Goal: Task Accomplishment & Management: Manage account settings

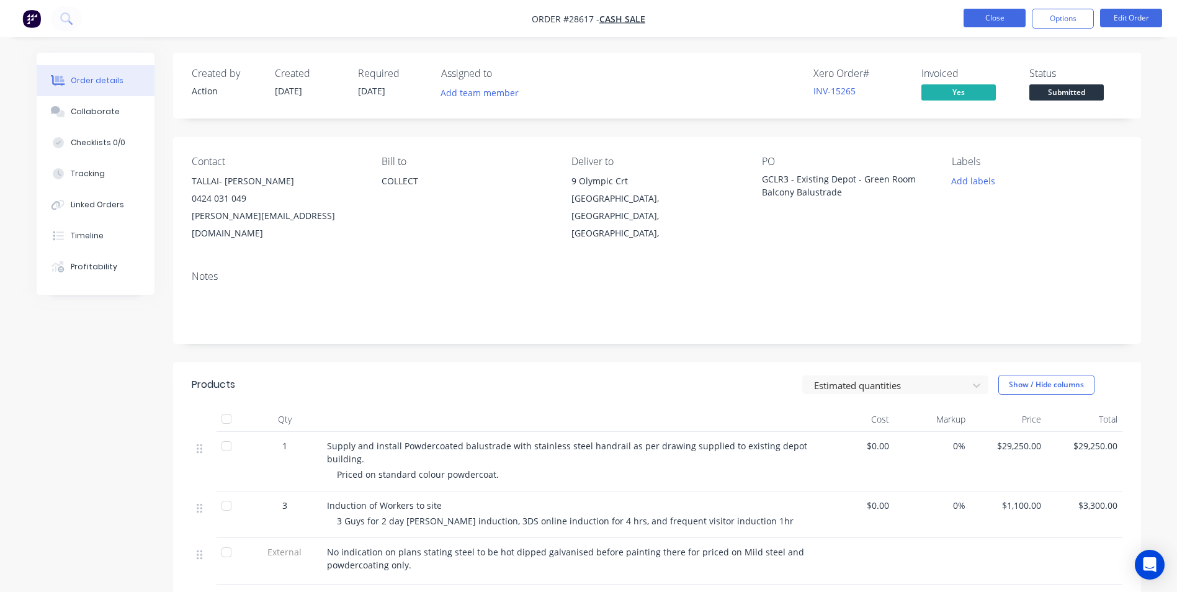
click at [979, 15] on button "Close" at bounding box center [995, 18] width 62 height 19
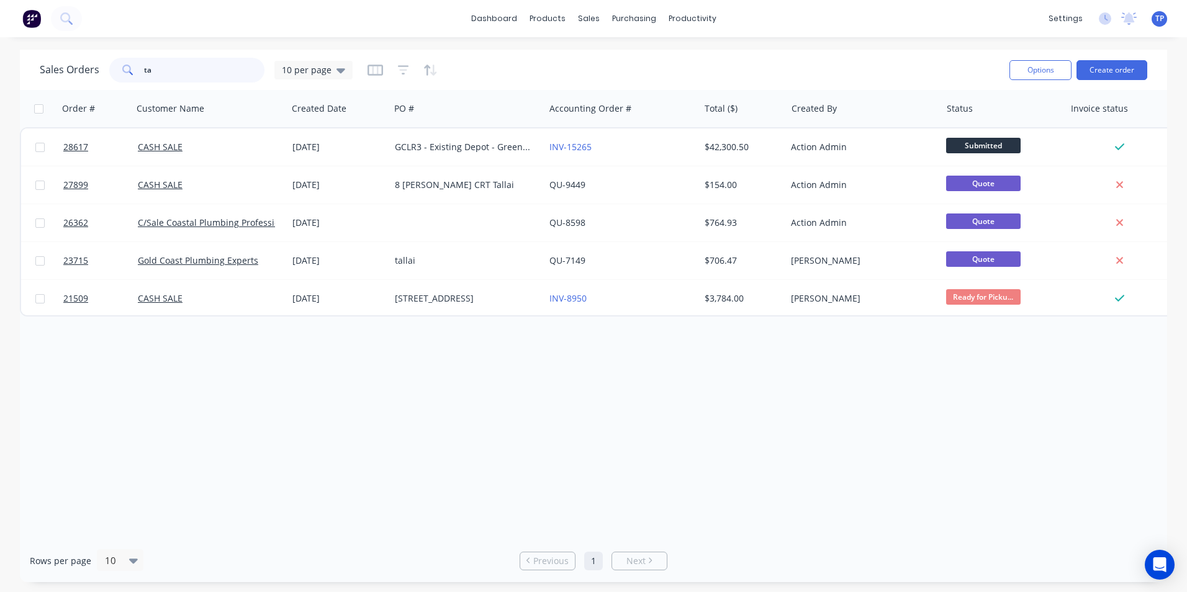
type input "t"
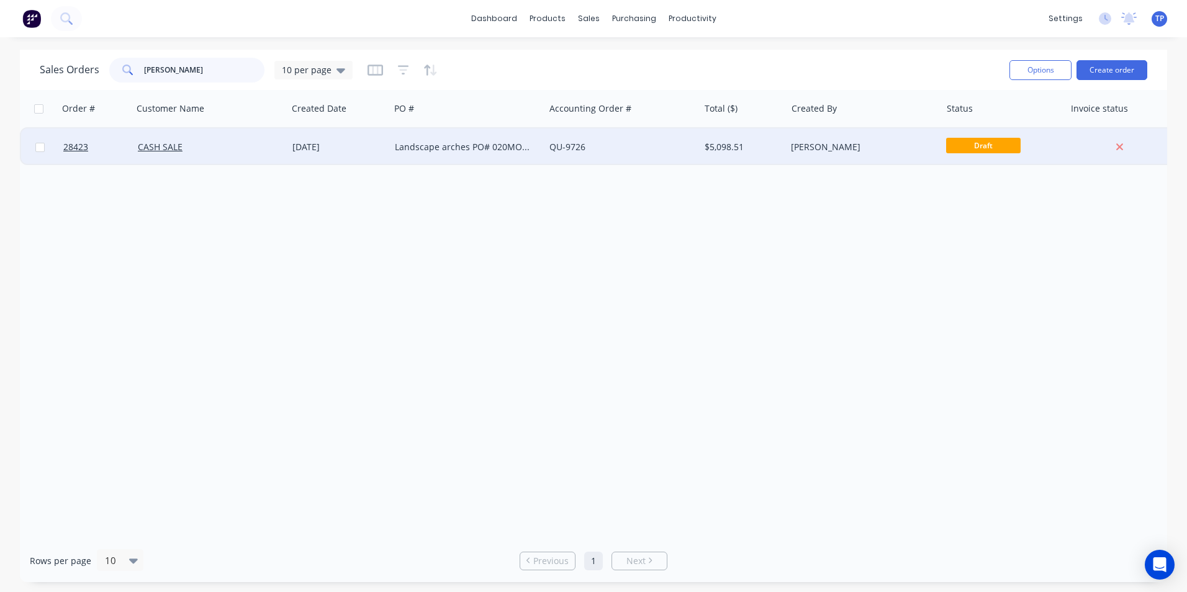
type input "[PERSON_NAME]"
click at [231, 147] on div "CASH SALE" at bounding box center [207, 147] width 138 height 12
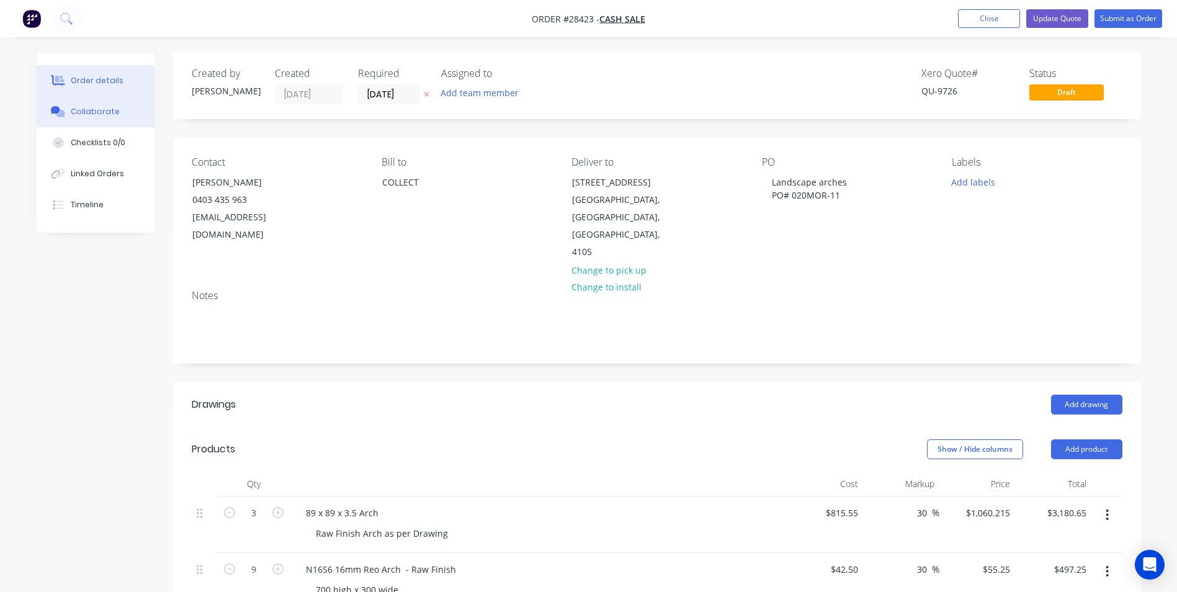
click at [93, 109] on div "Collaborate" at bounding box center [95, 111] width 49 height 11
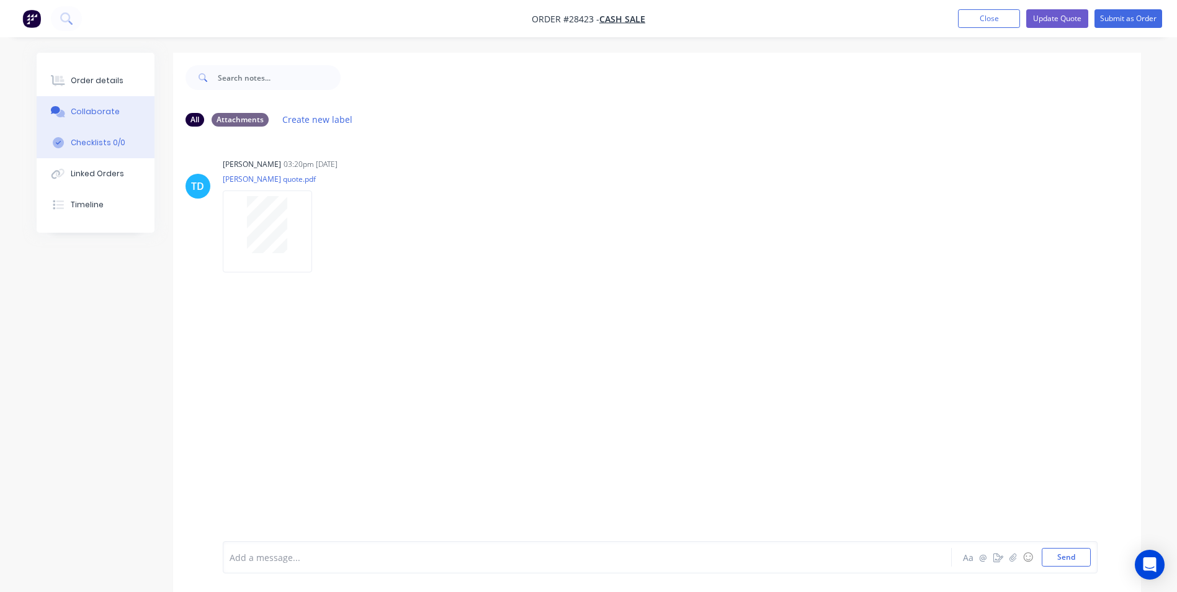
click at [96, 143] on div "Checklists 0/0" at bounding box center [98, 142] width 55 height 11
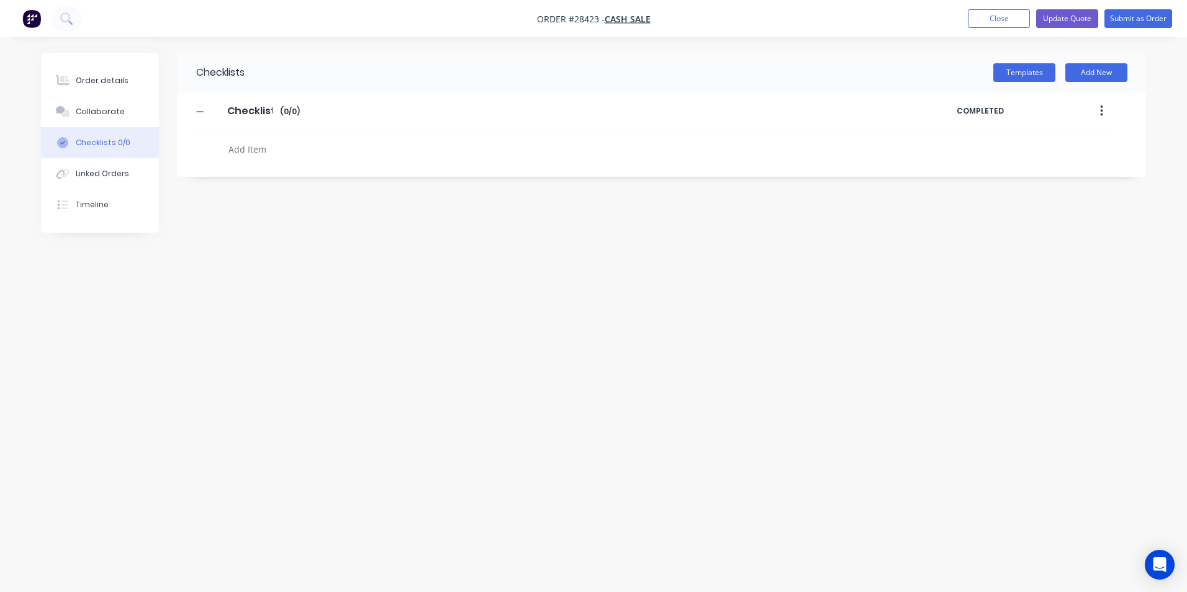
type textarea "x"
click at [99, 175] on div "Linked Orders" at bounding box center [102, 173] width 53 height 11
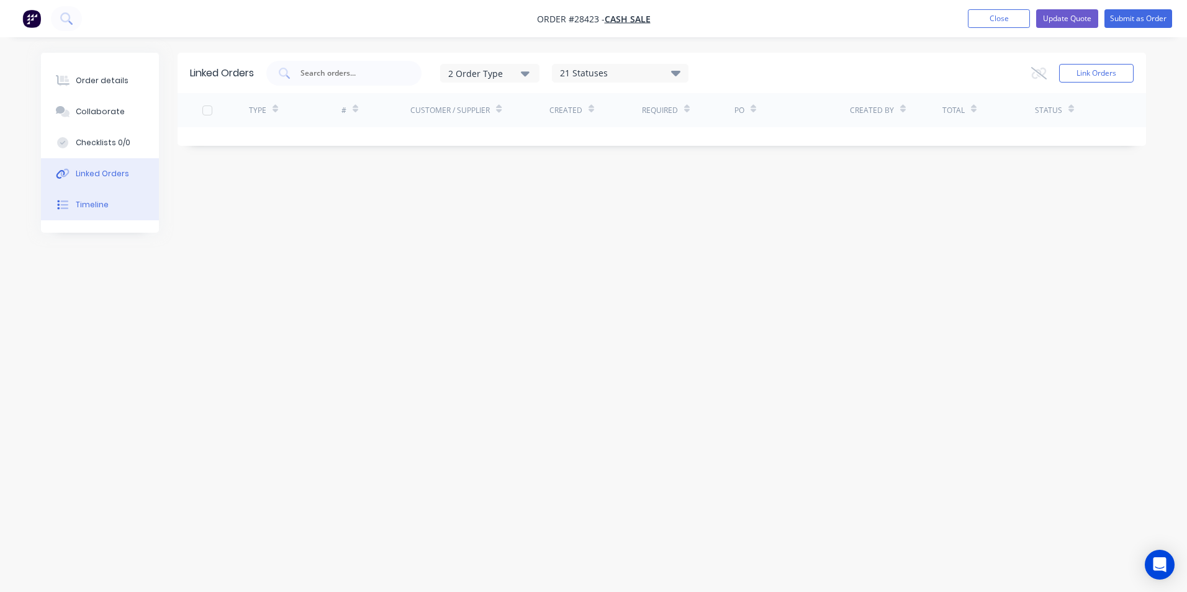
click at [94, 207] on div "Timeline" at bounding box center [92, 204] width 33 height 11
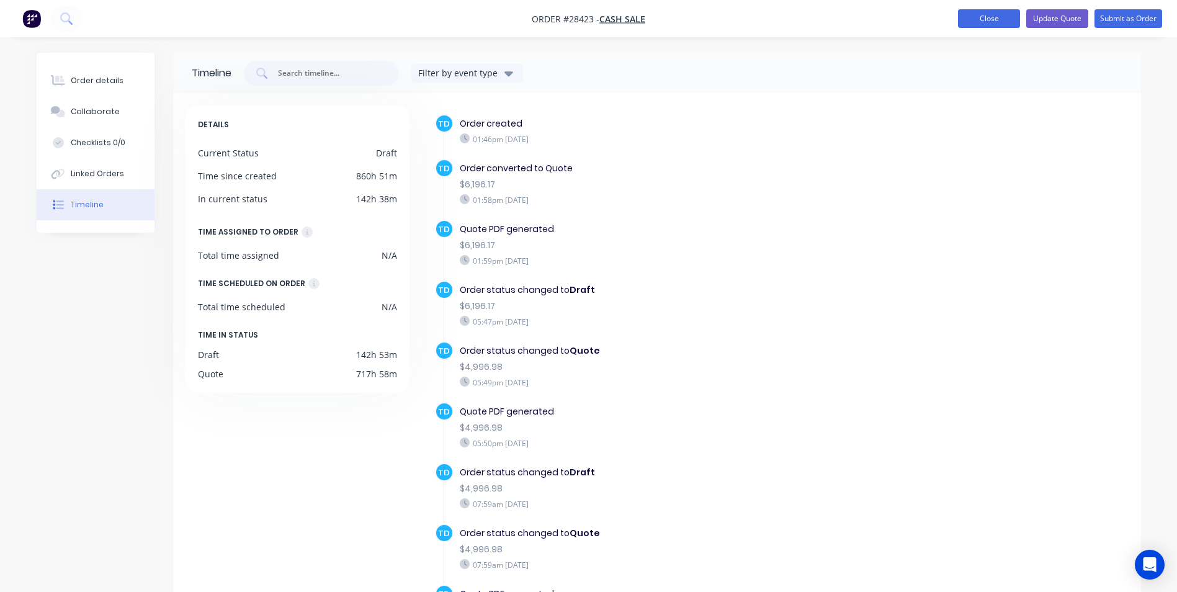
click at [972, 15] on button "Close" at bounding box center [989, 18] width 62 height 19
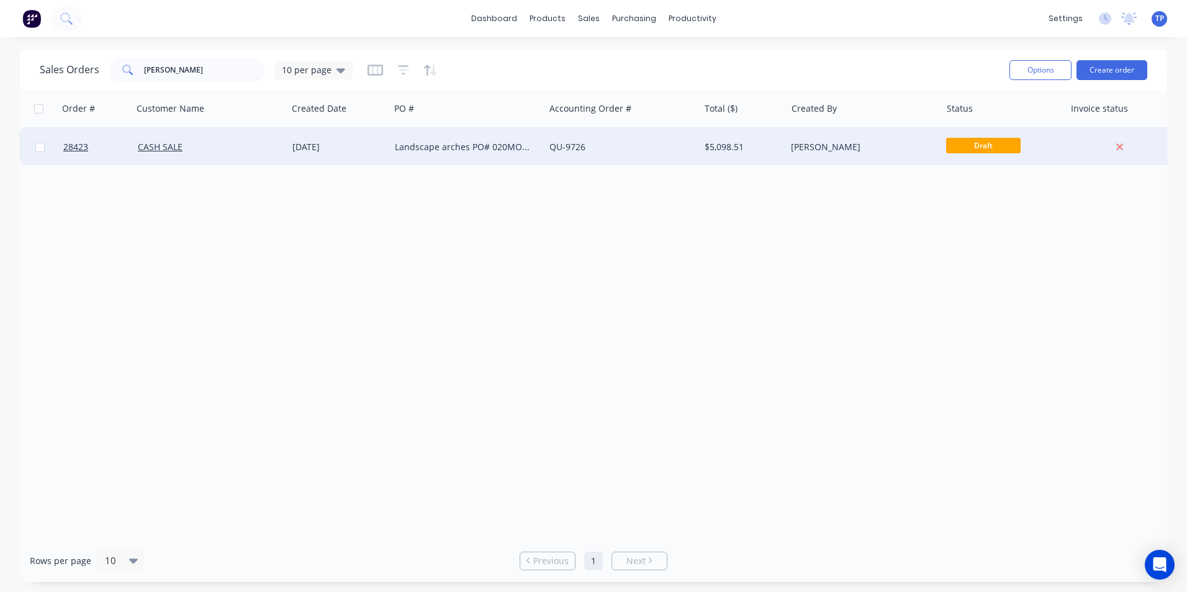
click at [240, 148] on div "CASH SALE" at bounding box center [207, 147] width 138 height 12
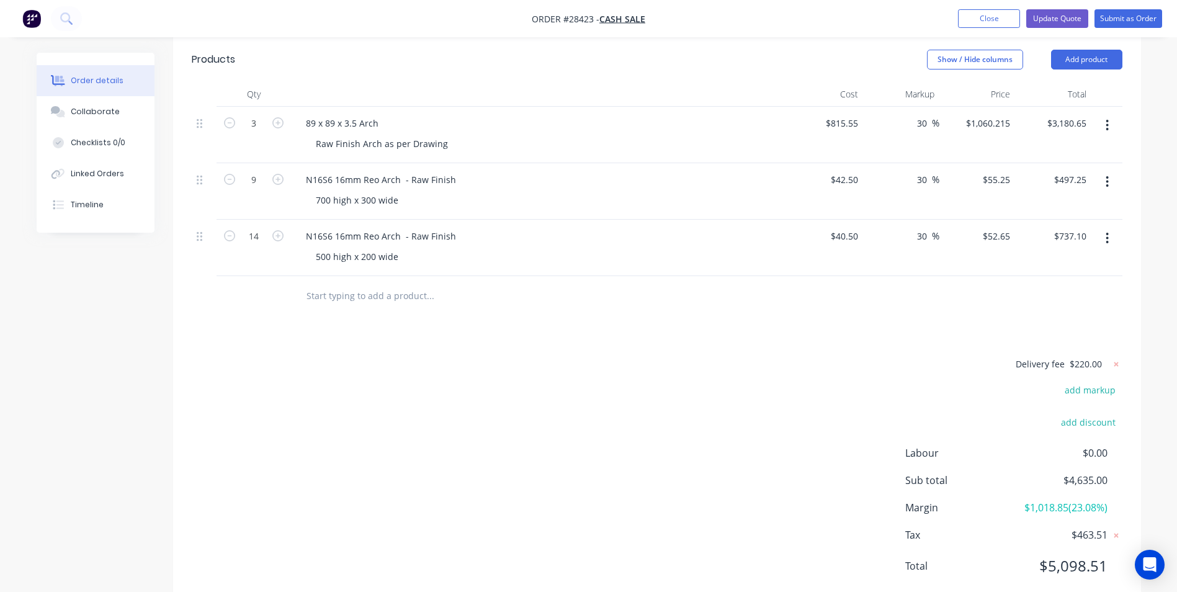
scroll to position [266, 0]
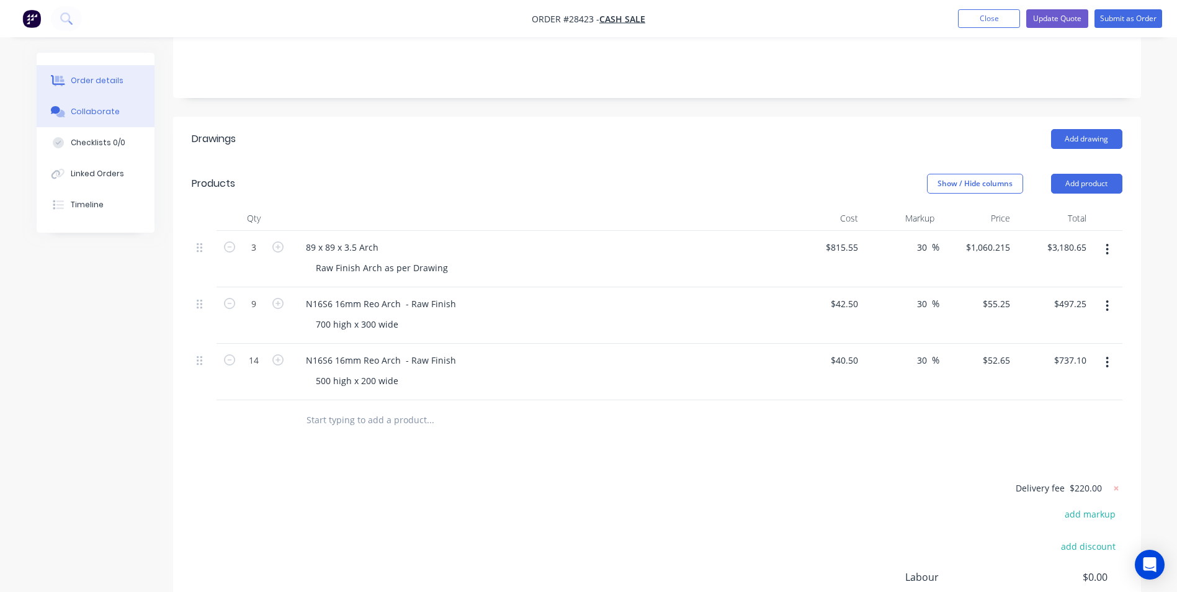
click at [110, 110] on div "Collaborate" at bounding box center [95, 111] width 49 height 11
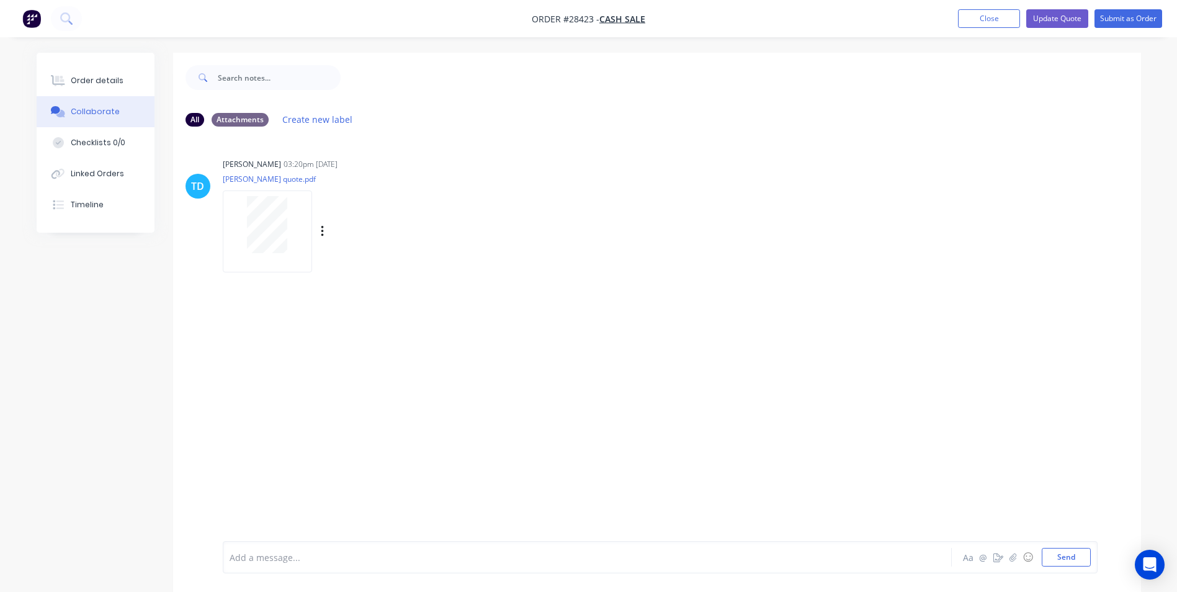
click at [307, 230] on div at bounding box center [267, 231] width 89 height 81
click at [86, 74] on button "Order details" at bounding box center [96, 80] width 118 height 31
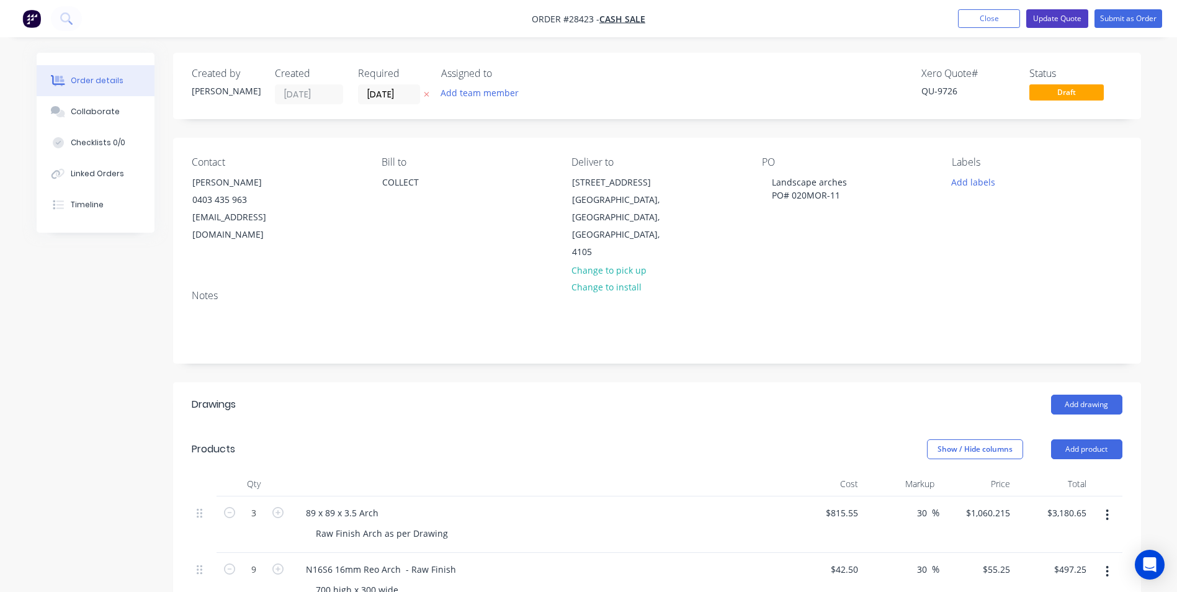
click at [1054, 17] on button "Update Quote" at bounding box center [1057, 18] width 62 height 19
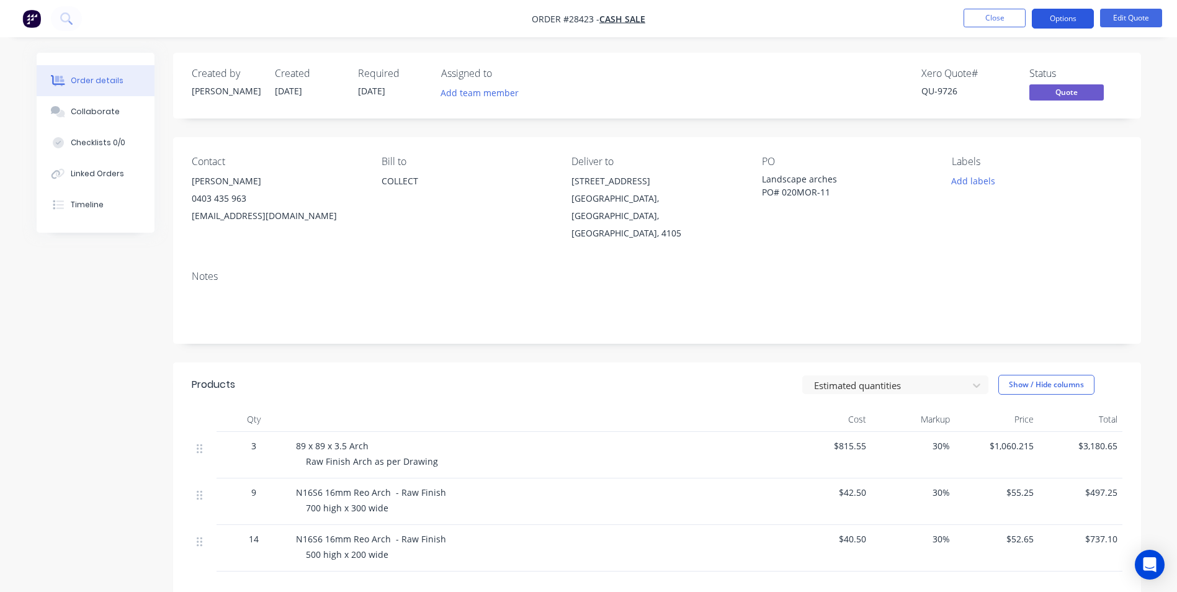
click at [1085, 14] on button "Options" at bounding box center [1063, 19] width 62 height 20
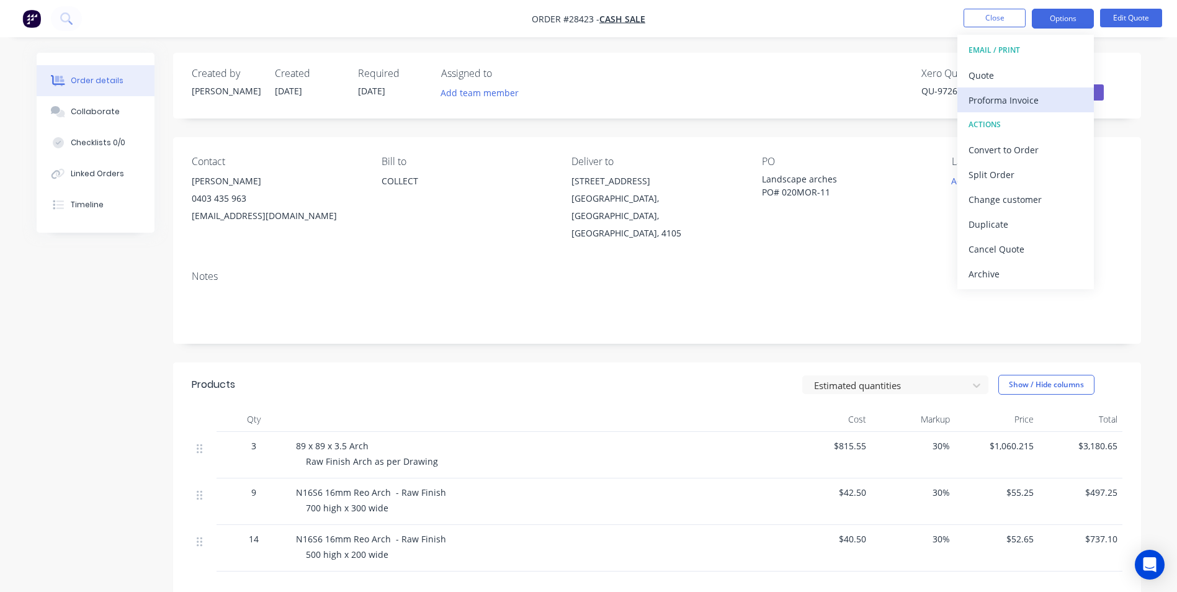
click at [999, 101] on div "Proforma Invoice" at bounding box center [1026, 100] width 114 height 18
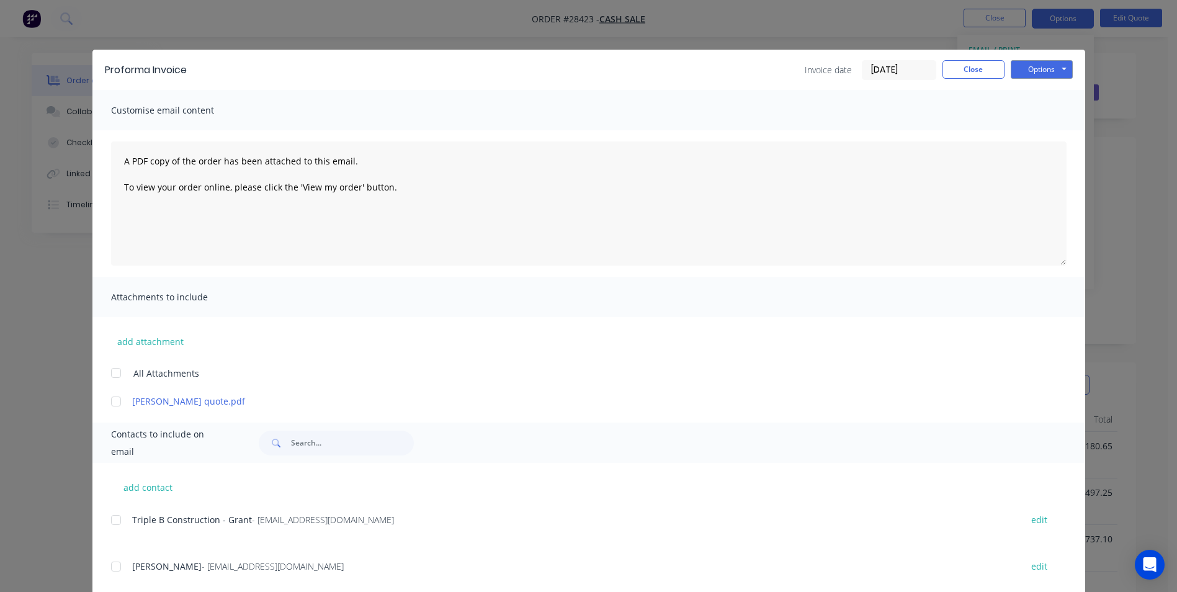
click at [109, 403] on div at bounding box center [116, 401] width 25 height 25
click at [110, 402] on div at bounding box center [116, 401] width 25 height 25
drag, startPoint x: 489, startPoint y: 16, endPoint x: 597, endPoint y: 27, distance: 108.6
click at [597, 27] on div "Proforma Invoice Invoice date [DATE] Close Options Preview Print Email Customis…" at bounding box center [588, 296] width 1177 height 592
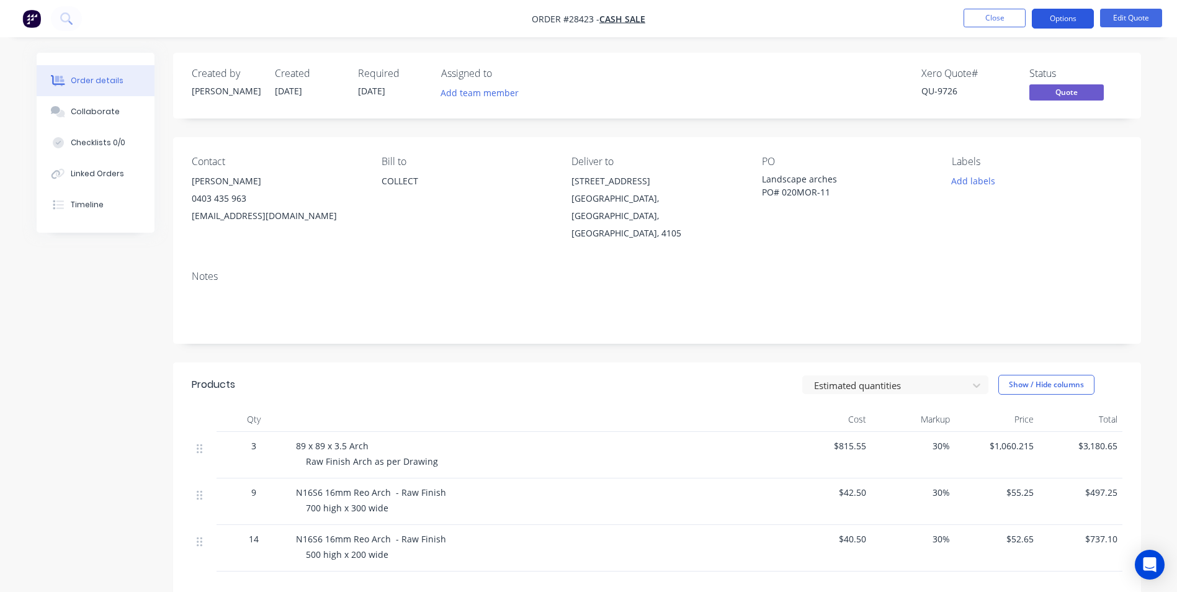
click at [1084, 19] on button "Options" at bounding box center [1063, 19] width 62 height 20
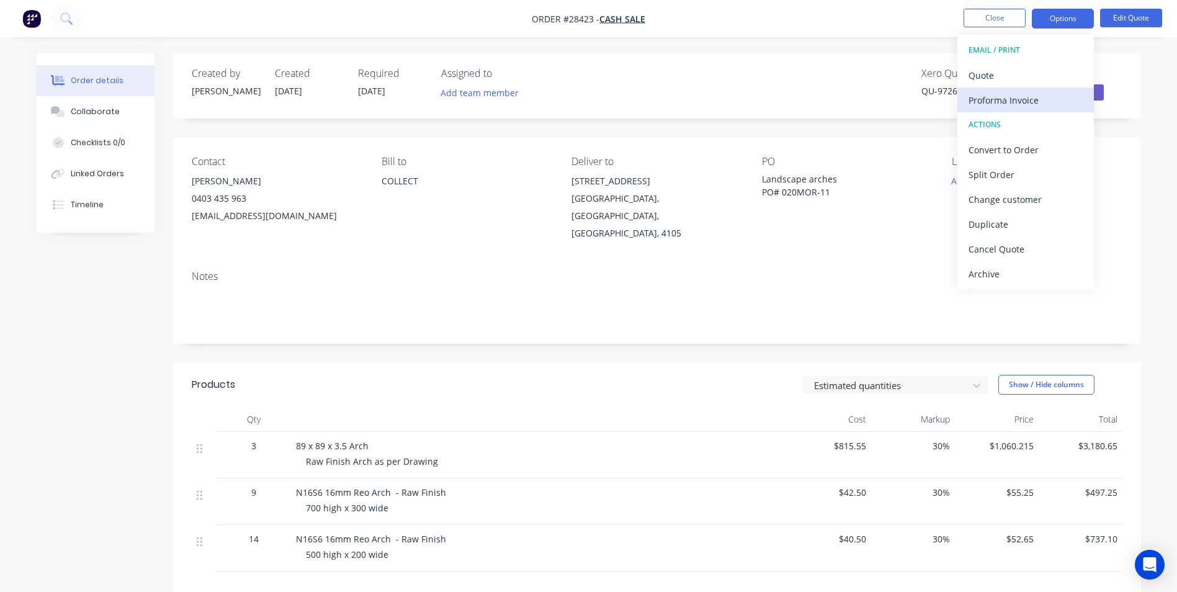
click at [1013, 102] on div "Proforma Invoice" at bounding box center [1026, 100] width 114 height 18
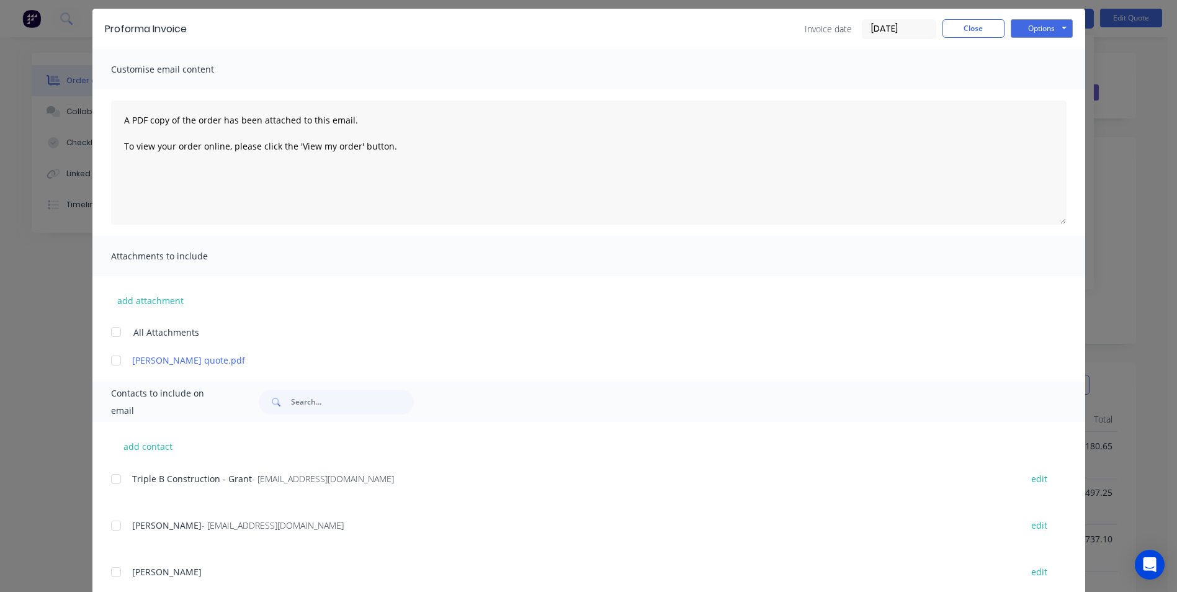
scroll to position [62, 0]
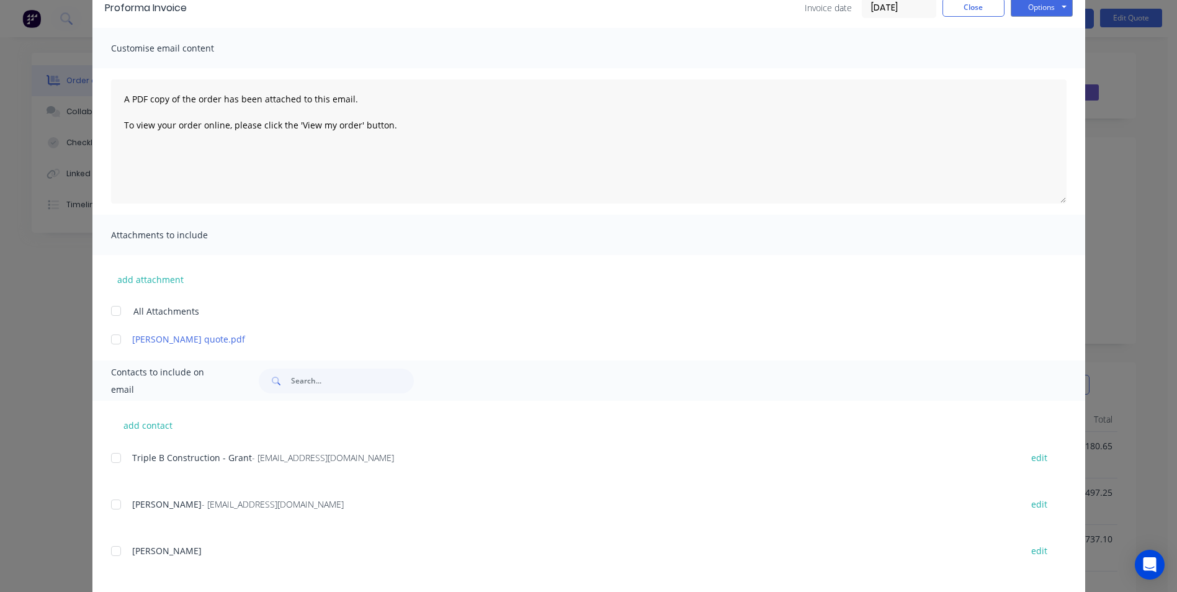
click at [111, 338] on div at bounding box center [116, 339] width 25 height 25
click at [1034, 9] on button "Options" at bounding box center [1042, 7] width 62 height 19
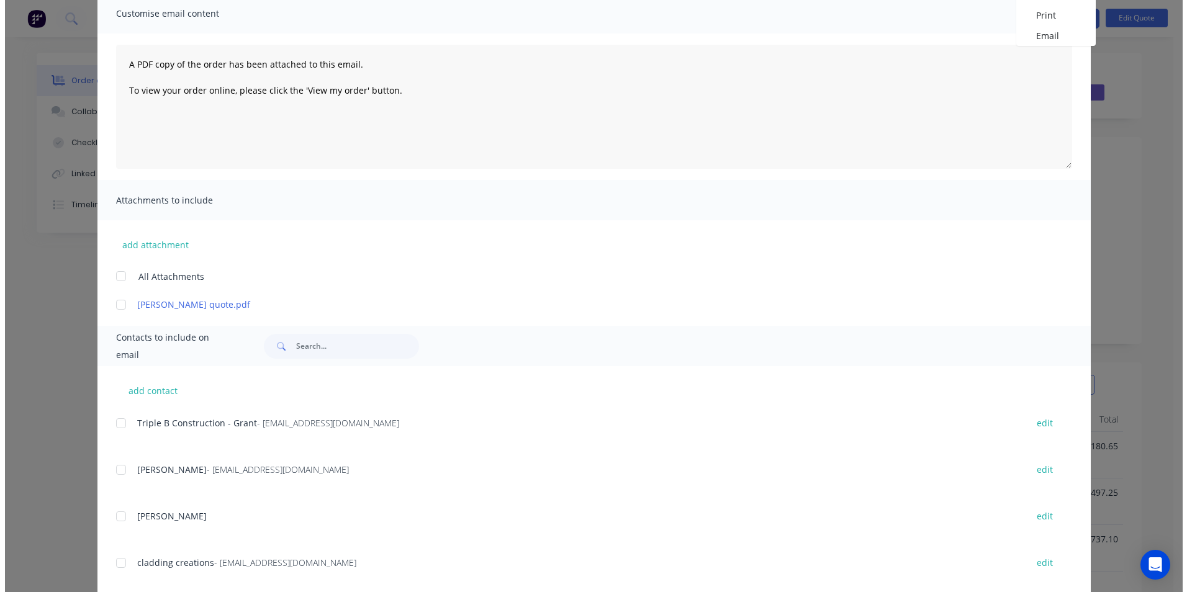
scroll to position [0, 0]
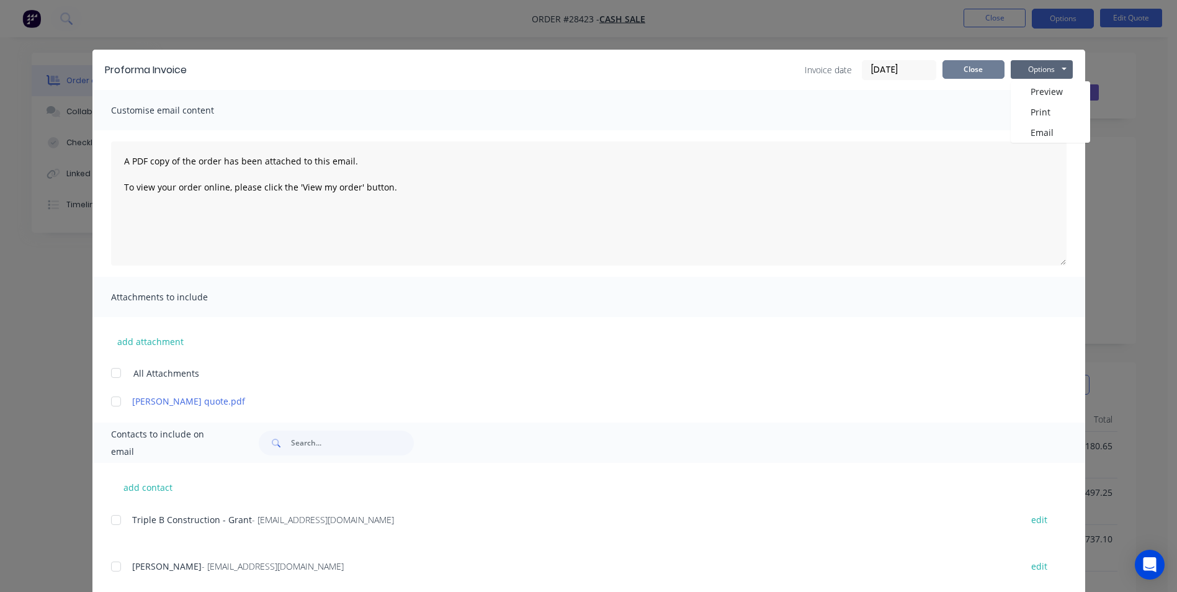
click at [990, 70] on button "Close" at bounding box center [974, 69] width 62 height 19
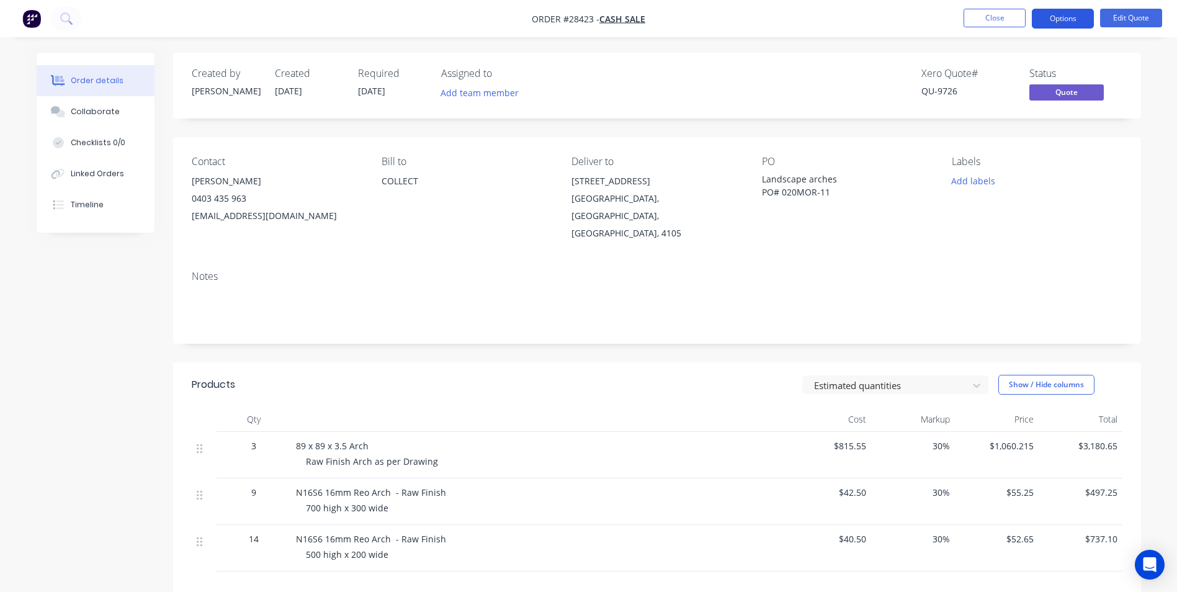
click at [1074, 12] on button "Options" at bounding box center [1063, 19] width 62 height 20
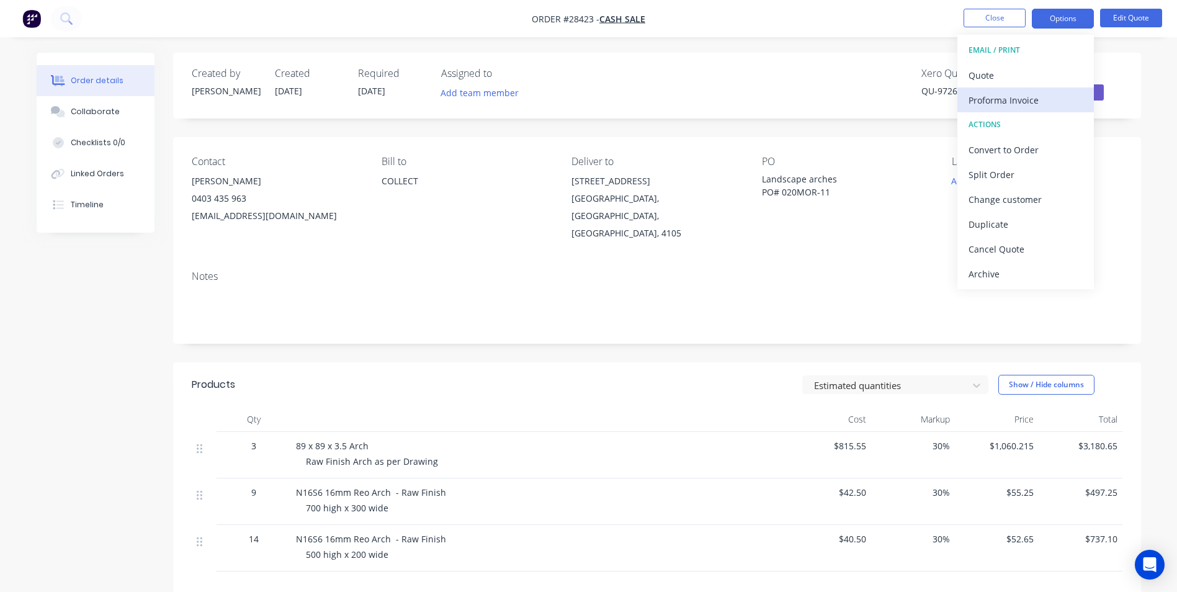
click at [1010, 96] on div "Proforma Invoice" at bounding box center [1026, 100] width 114 height 18
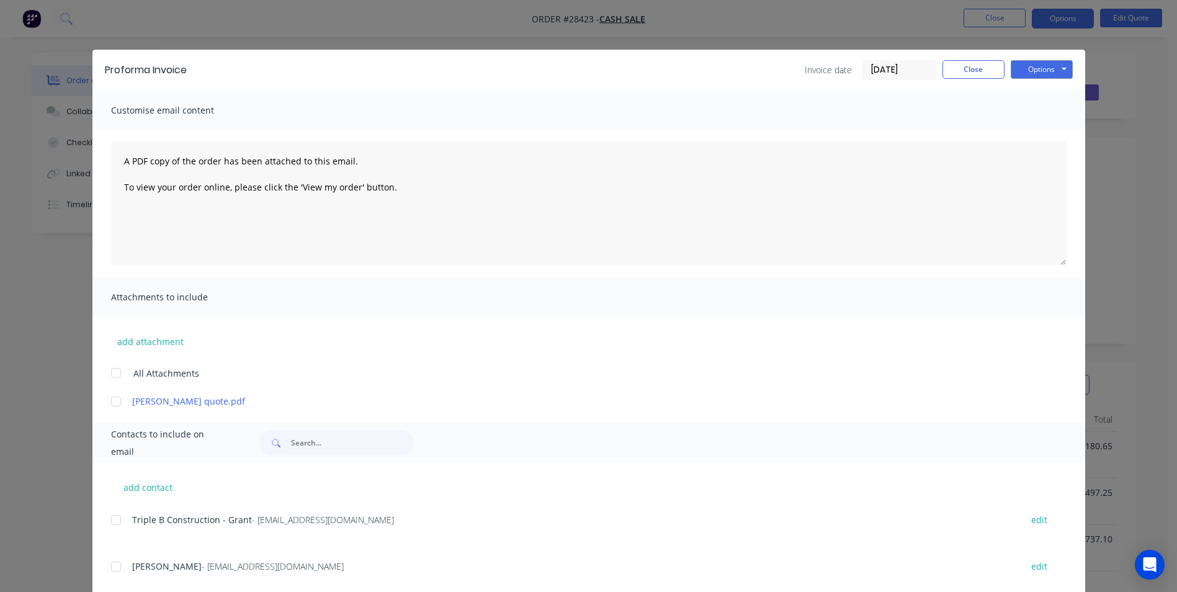
click at [110, 404] on div at bounding box center [116, 401] width 25 height 25
click at [987, 66] on button "Close" at bounding box center [974, 69] width 62 height 19
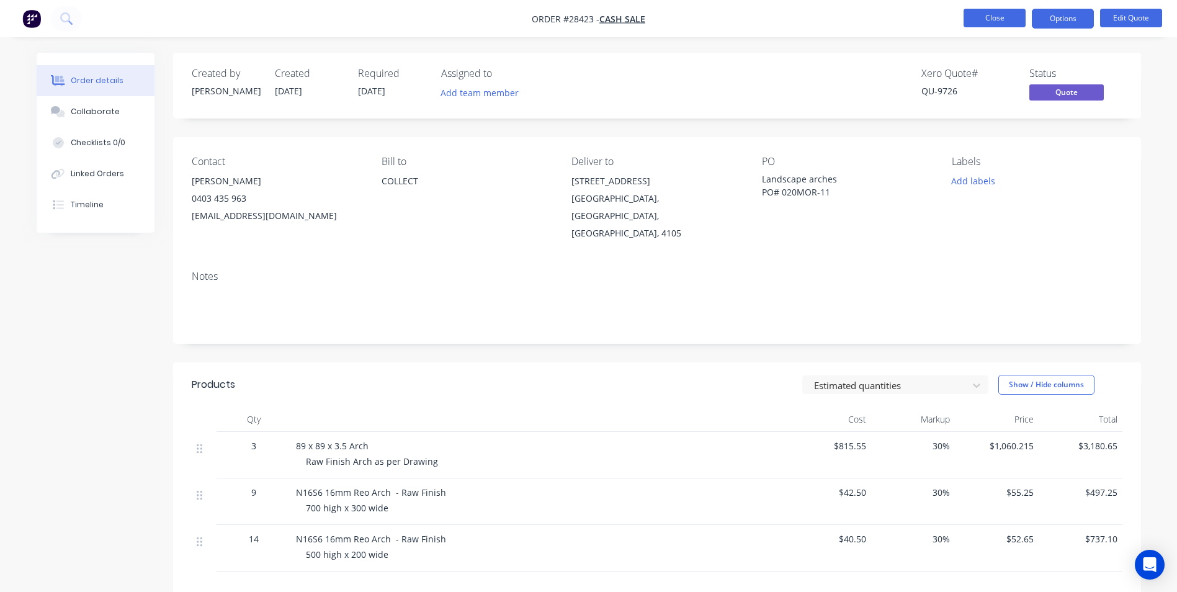
click at [1018, 12] on button "Close" at bounding box center [995, 18] width 62 height 19
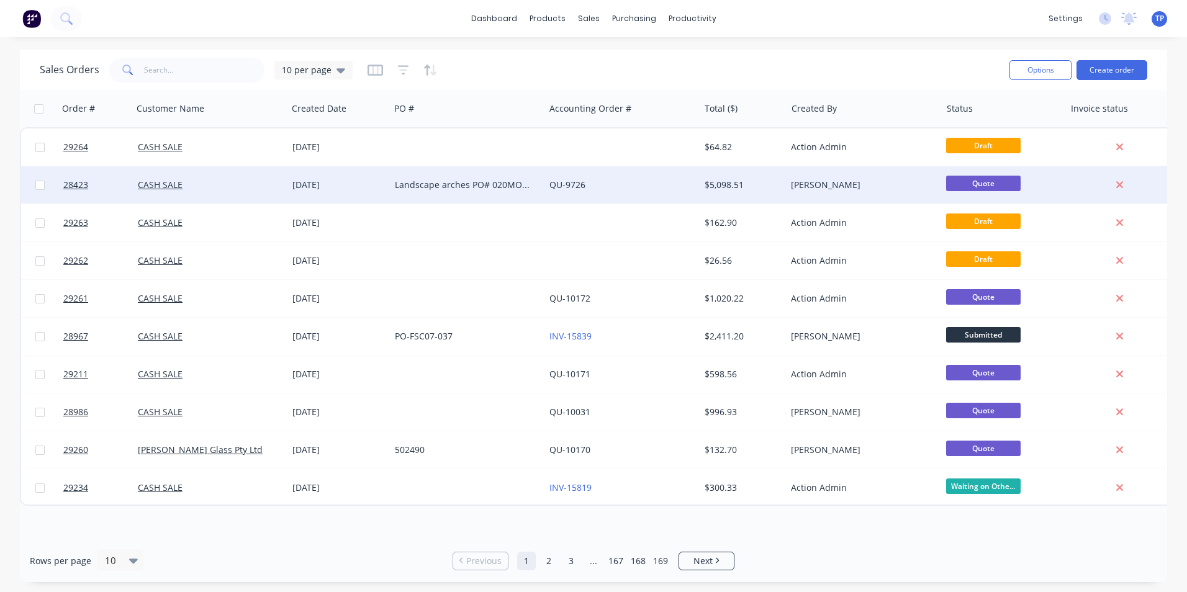
click at [368, 185] on div "[DATE]" at bounding box center [338, 185] width 92 height 12
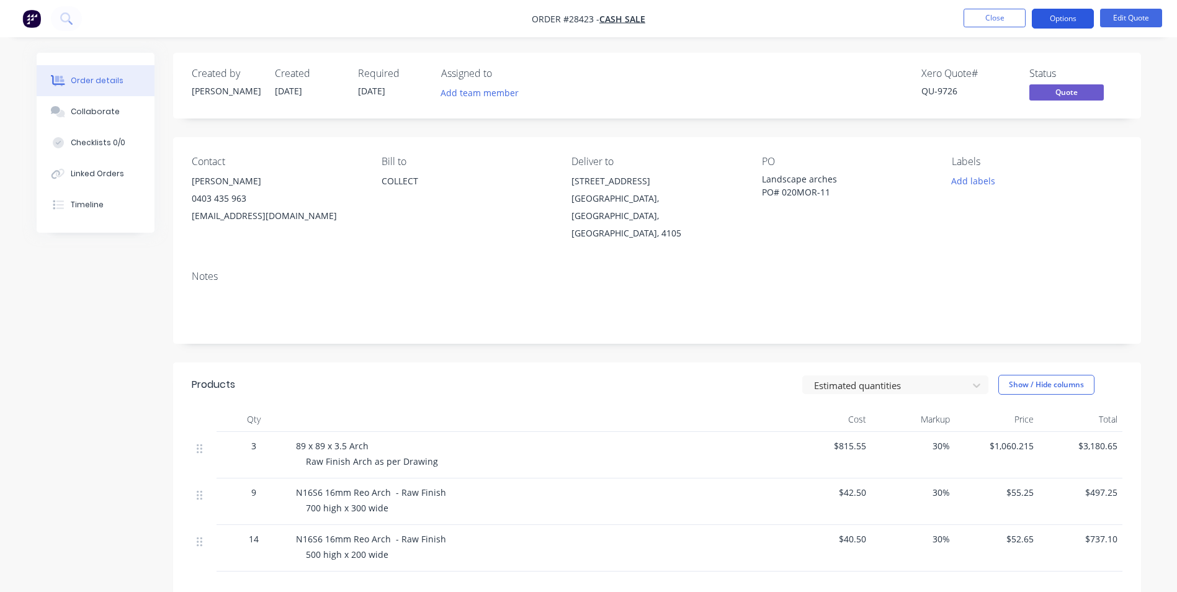
click at [1053, 16] on button "Options" at bounding box center [1063, 19] width 62 height 20
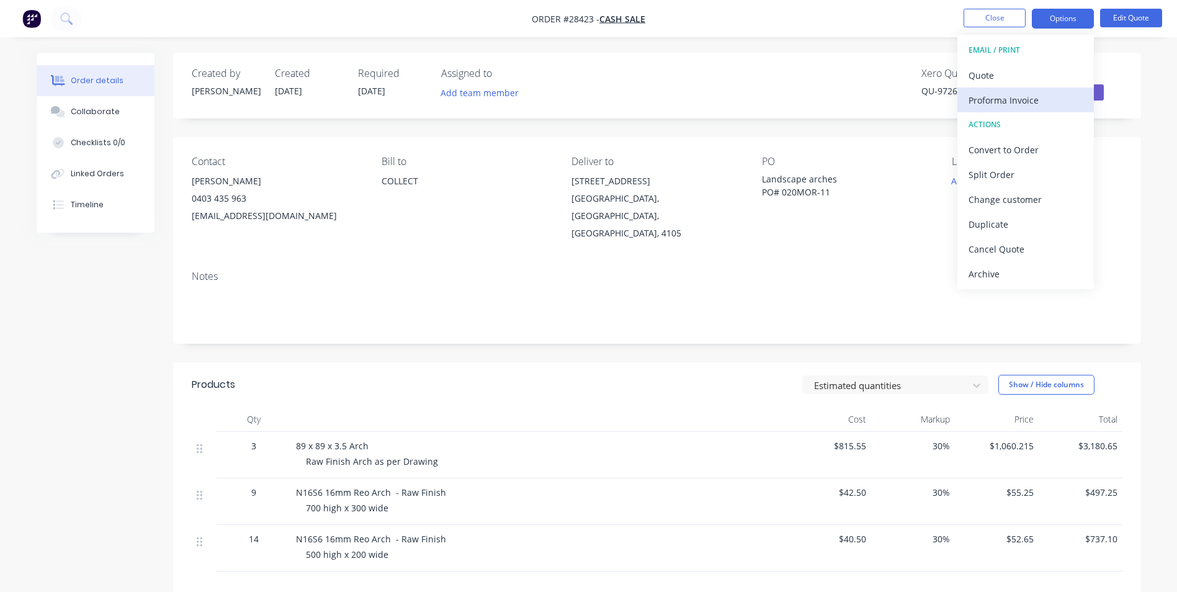
click at [1012, 100] on div "Proforma Invoice" at bounding box center [1026, 100] width 114 height 18
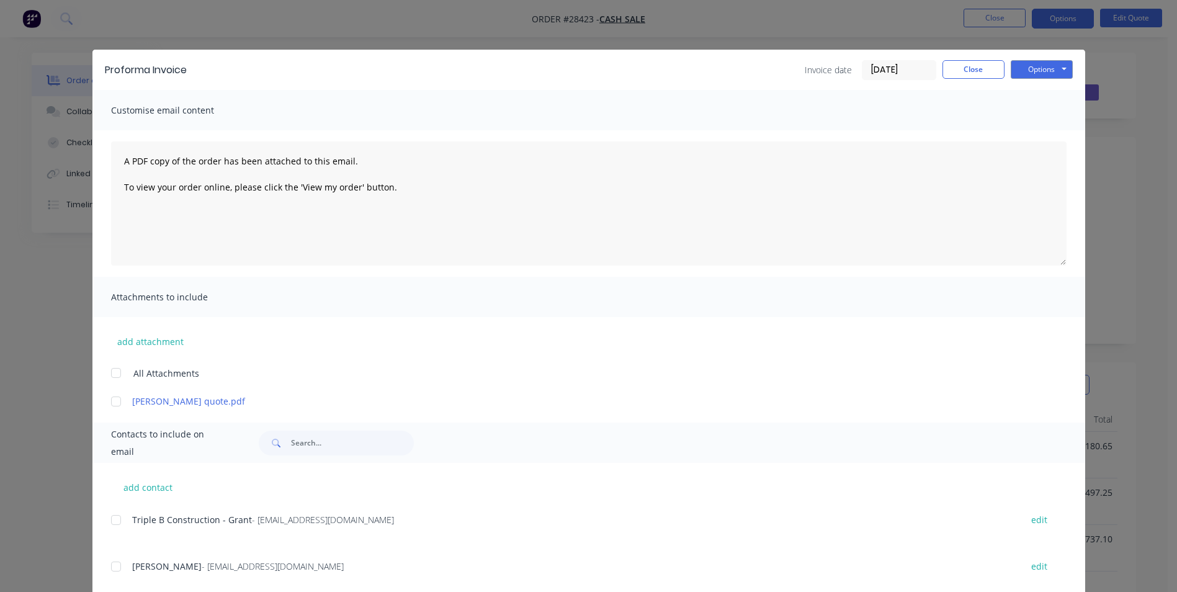
click at [111, 400] on div at bounding box center [116, 401] width 25 height 25
click at [1035, 70] on button "Options" at bounding box center [1042, 69] width 62 height 19
click at [1035, 133] on button "Email" at bounding box center [1050, 132] width 79 height 20
click at [352, 440] on input "text" at bounding box center [352, 443] width 123 height 25
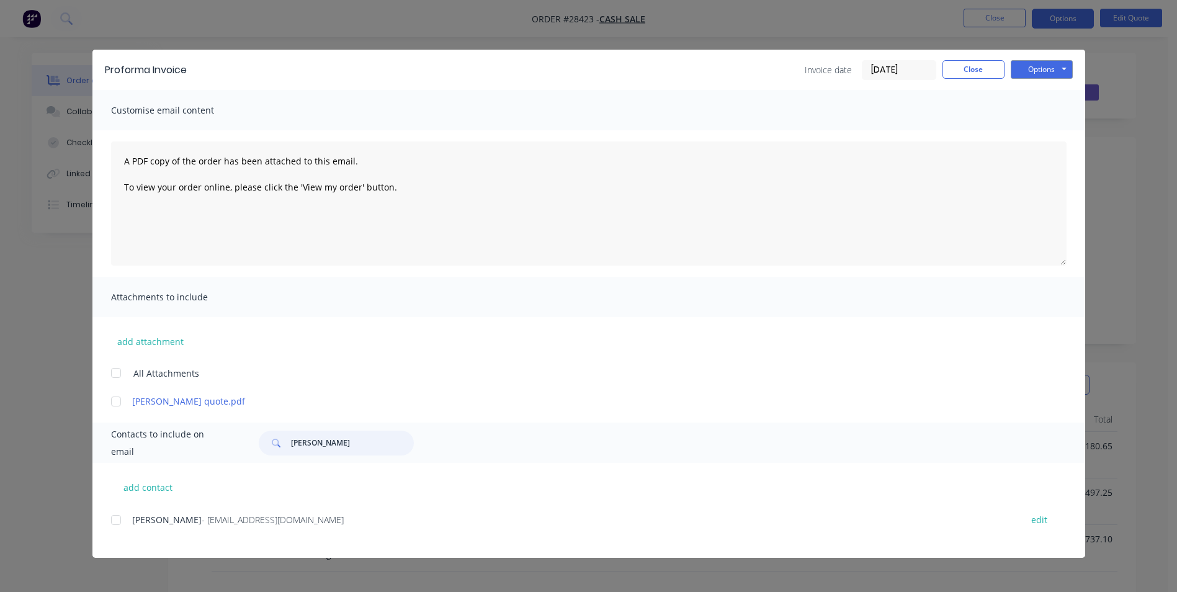
click at [117, 523] on div at bounding box center [116, 520] width 25 height 25
type input "[PERSON_NAME]"
click at [1031, 70] on button "Options" at bounding box center [1042, 69] width 62 height 19
click at [1052, 132] on button "Email" at bounding box center [1050, 132] width 79 height 20
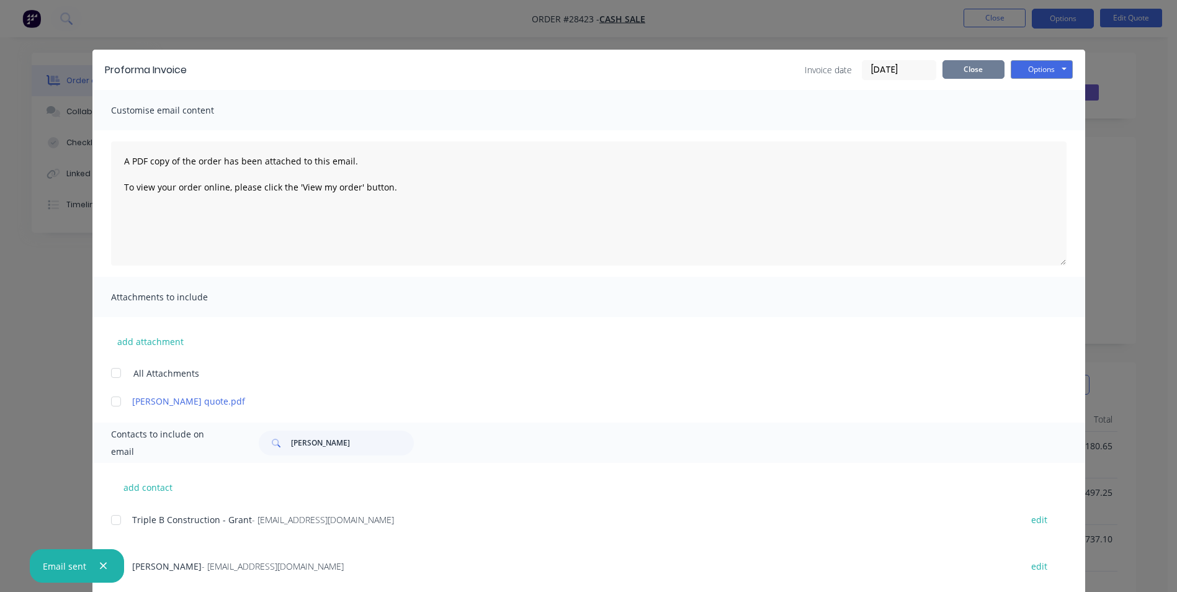
click at [986, 65] on button "Close" at bounding box center [974, 69] width 62 height 19
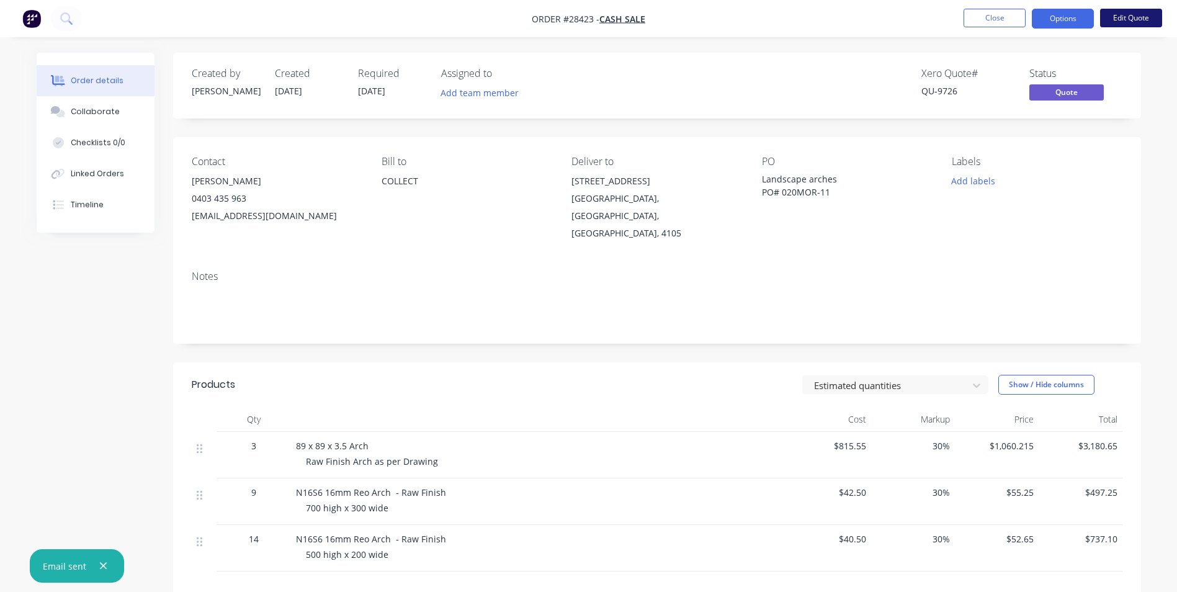
click at [1111, 17] on button "Edit Quote" at bounding box center [1131, 18] width 62 height 19
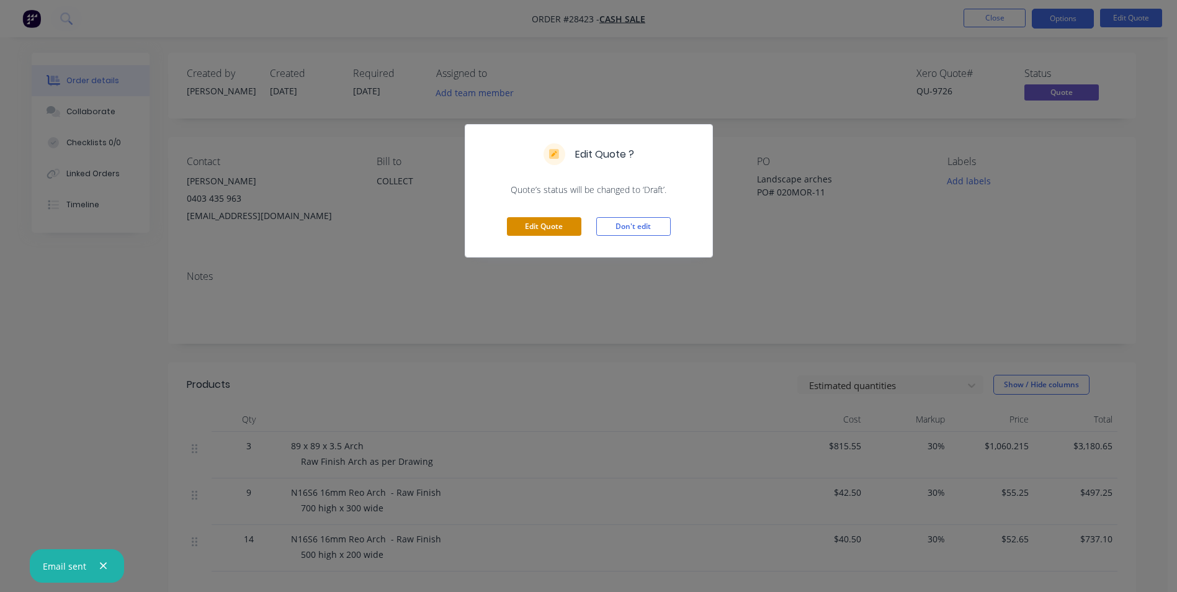
click at [564, 226] on button "Edit Quote" at bounding box center [544, 226] width 74 height 19
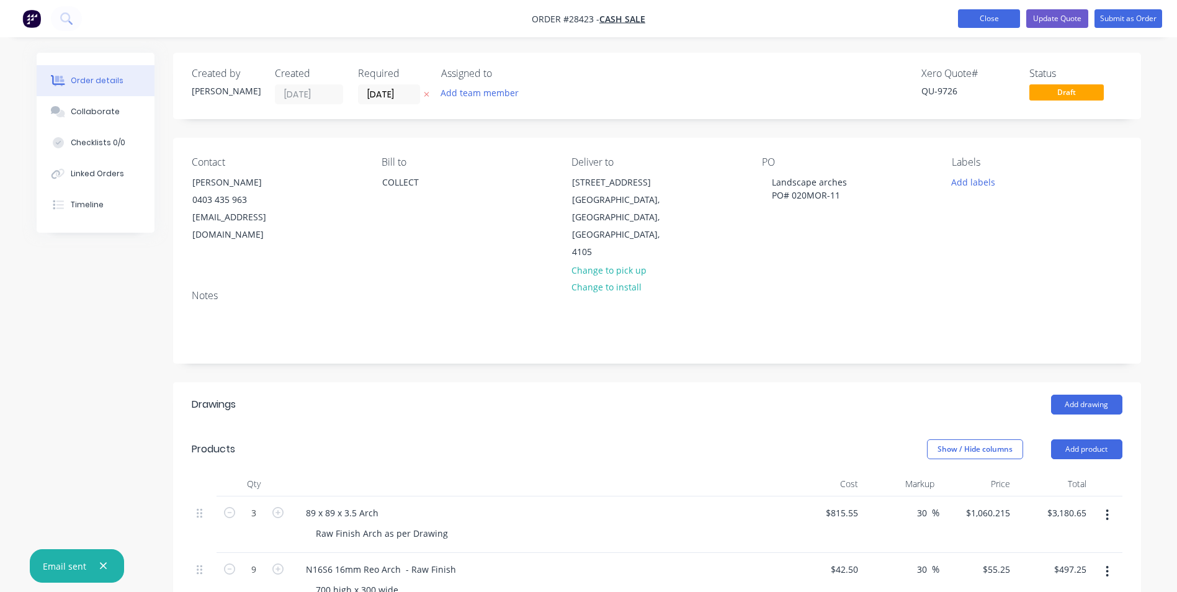
click at [990, 16] on button "Close" at bounding box center [989, 18] width 62 height 19
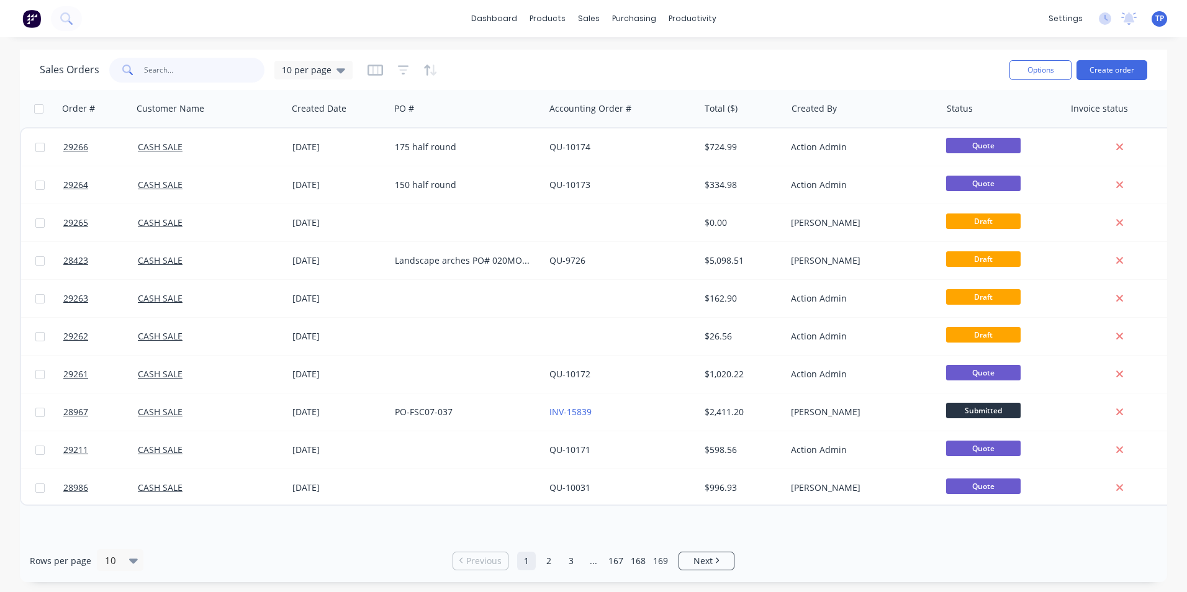
click at [213, 74] on input "text" at bounding box center [204, 70] width 121 height 25
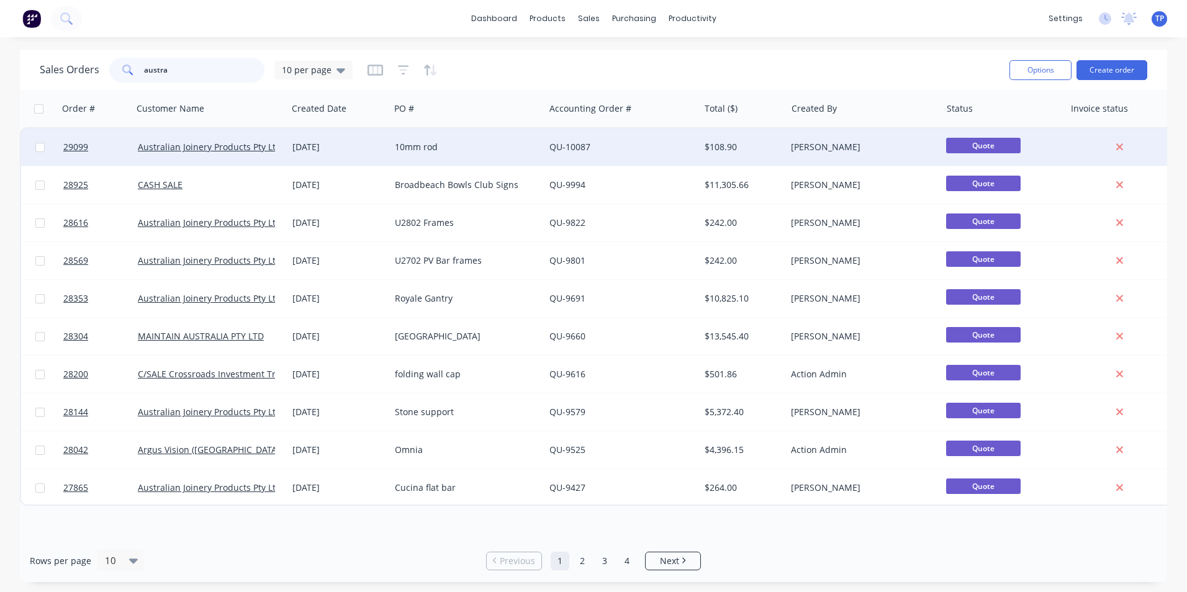
type input "austra"
click at [645, 144] on div "QU-10087" at bounding box center [618, 147] width 138 height 12
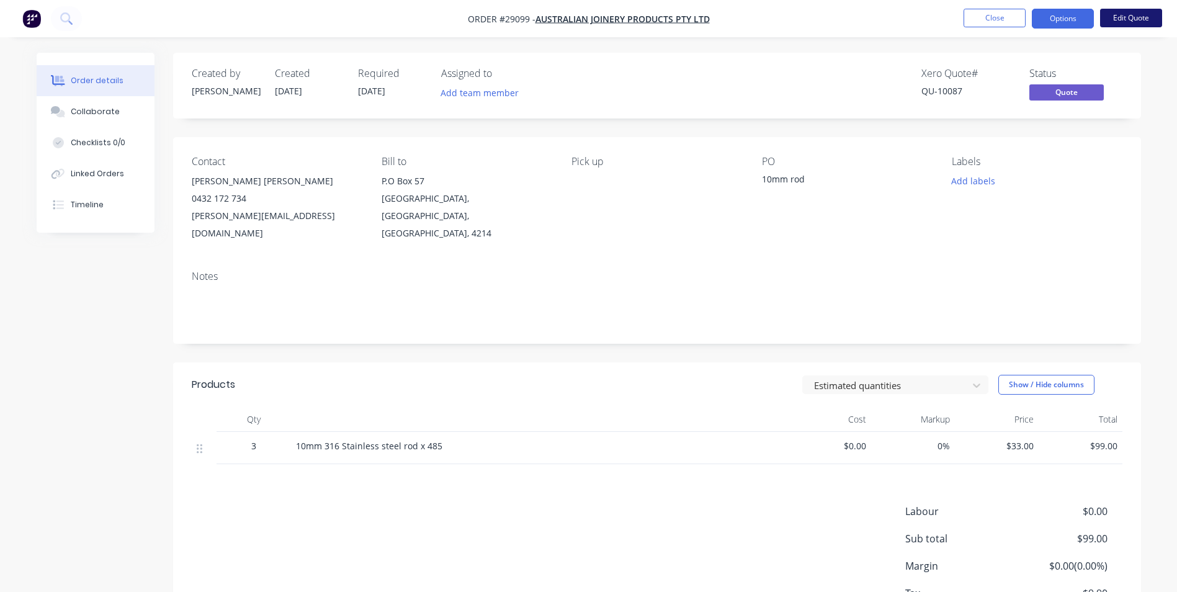
click at [1131, 19] on button "Edit Quote" at bounding box center [1131, 18] width 62 height 19
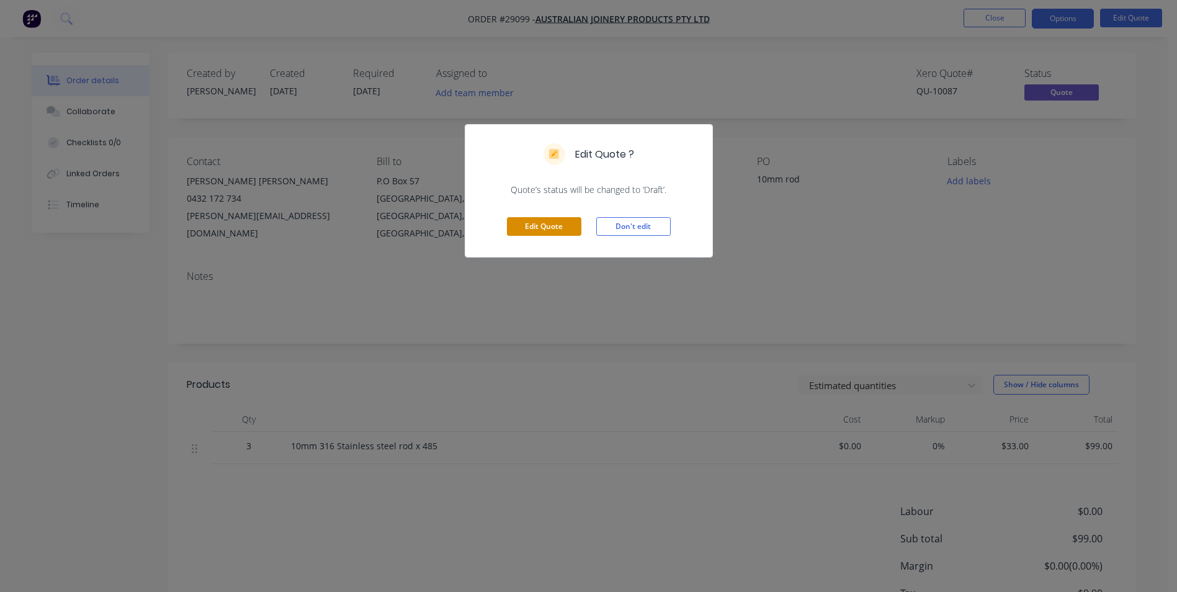
click at [562, 230] on button "Edit Quote" at bounding box center [544, 226] width 74 height 19
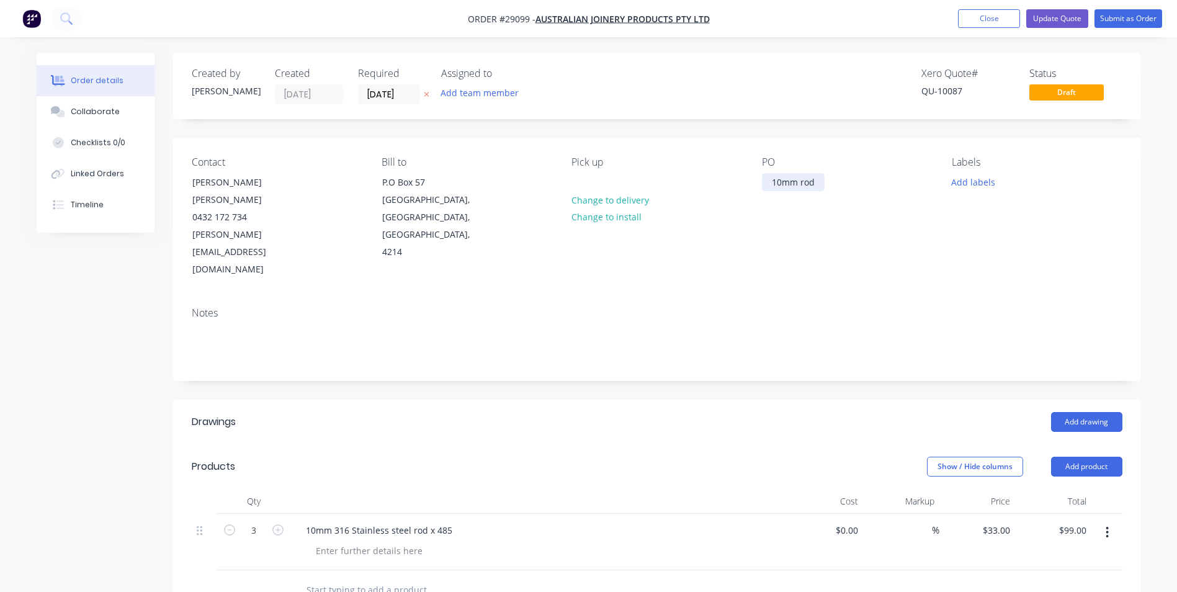
click at [819, 184] on div "10mm rod" at bounding box center [793, 182] width 63 height 18
click at [795, 231] on div "PO 9929" at bounding box center [847, 217] width 170 height 122
click at [432, 521] on div "10mm 316 Stainless steel rod x 485" at bounding box center [379, 530] width 166 height 18
click at [617, 404] on header "Drawings Add drawing" at bounding box center [657, 422] width 968 height 45
click at [414, 94] on input "07/10/25" at bounding box center [389, 94] width 61 height 19
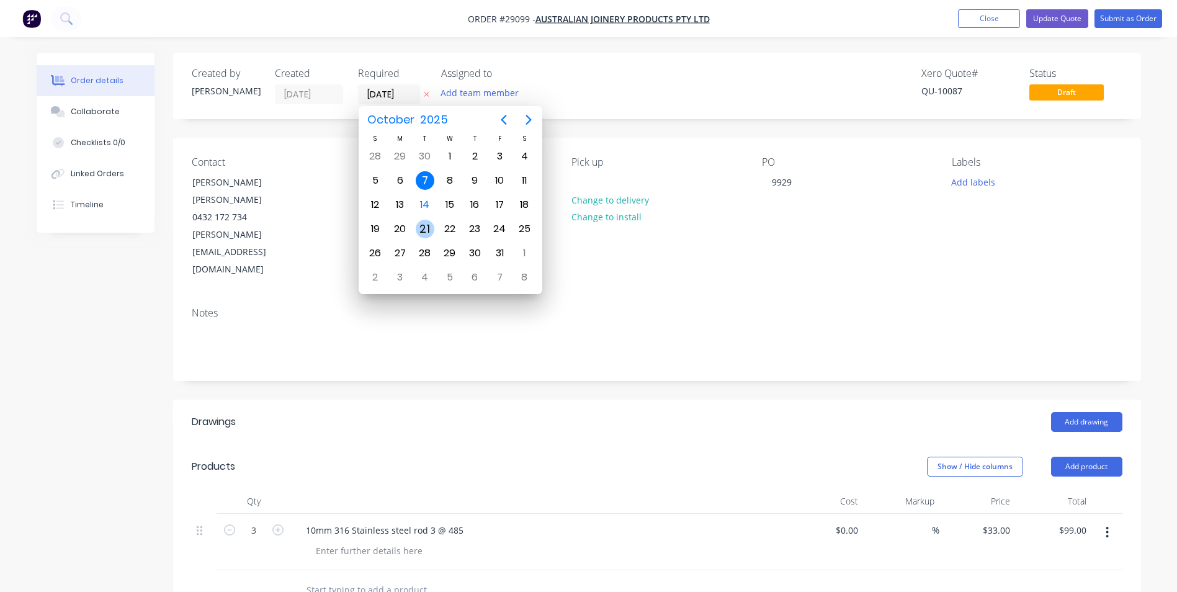
click at [429, 227] on div "21" at bounding box center [425, 229] width 19 height 19
type input "21/10/25"
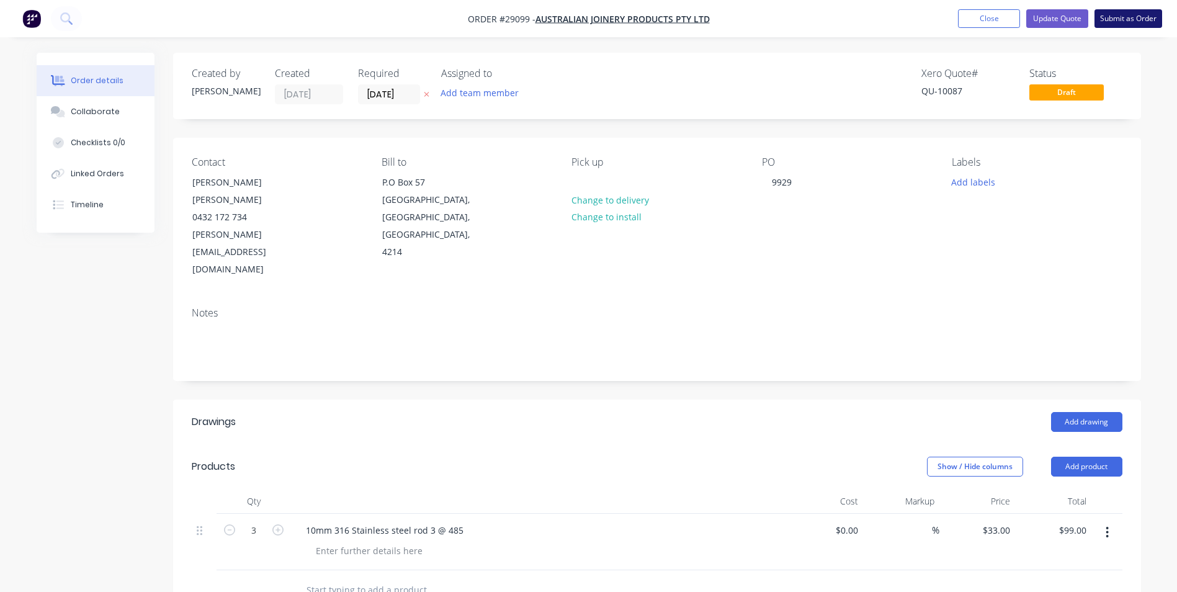
click at [1112, 20] on button "Submit as Order" at bounding box center [1129, 18] width 68 height 19
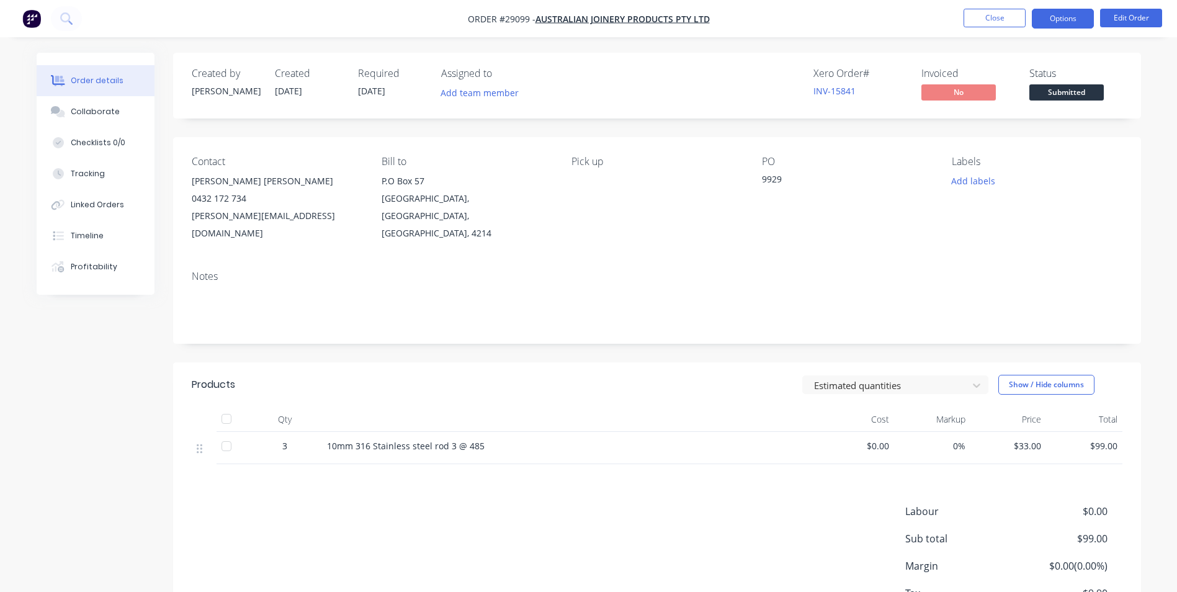
click at [1066, 18] on button "Options" at bounding box center [1063, 19] width 62 height 20
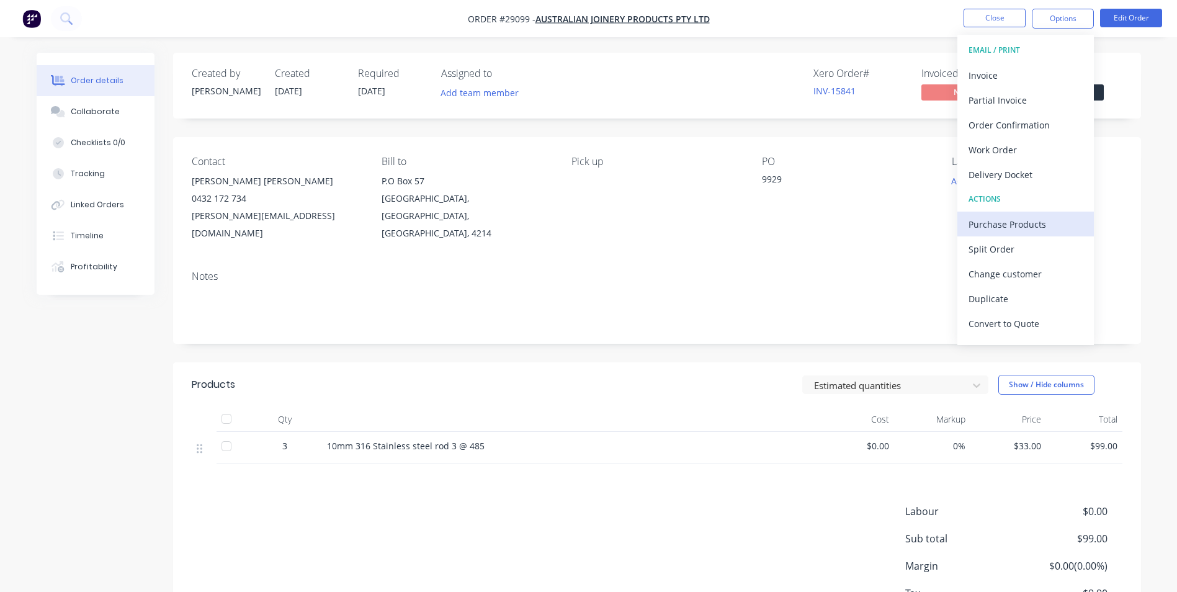
click at [993, 223] on div "Purchase Products" at bounding box center [1026, 224] width 114 height 18
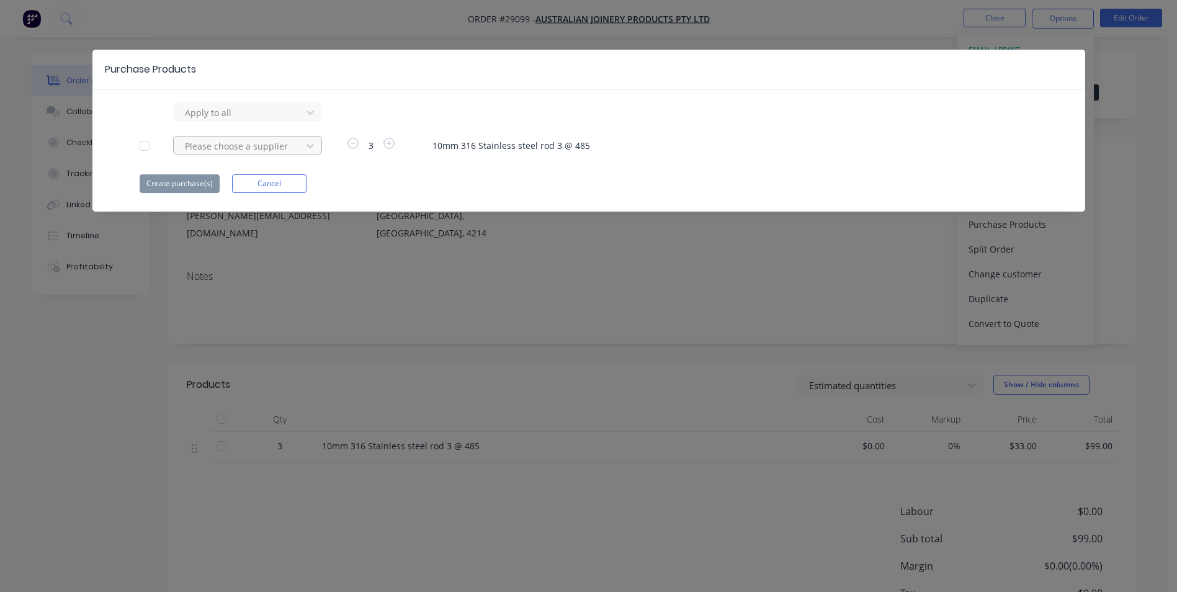
click at [273, 146] on div at bounding box center [240, 146] width 112 height 16
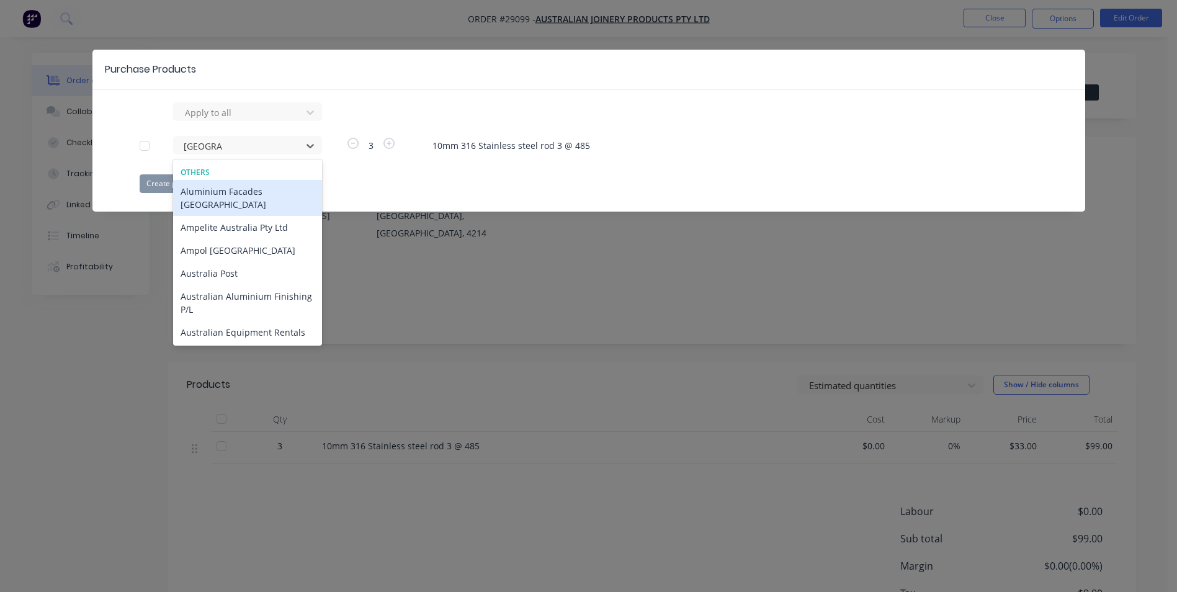
type input "australian"
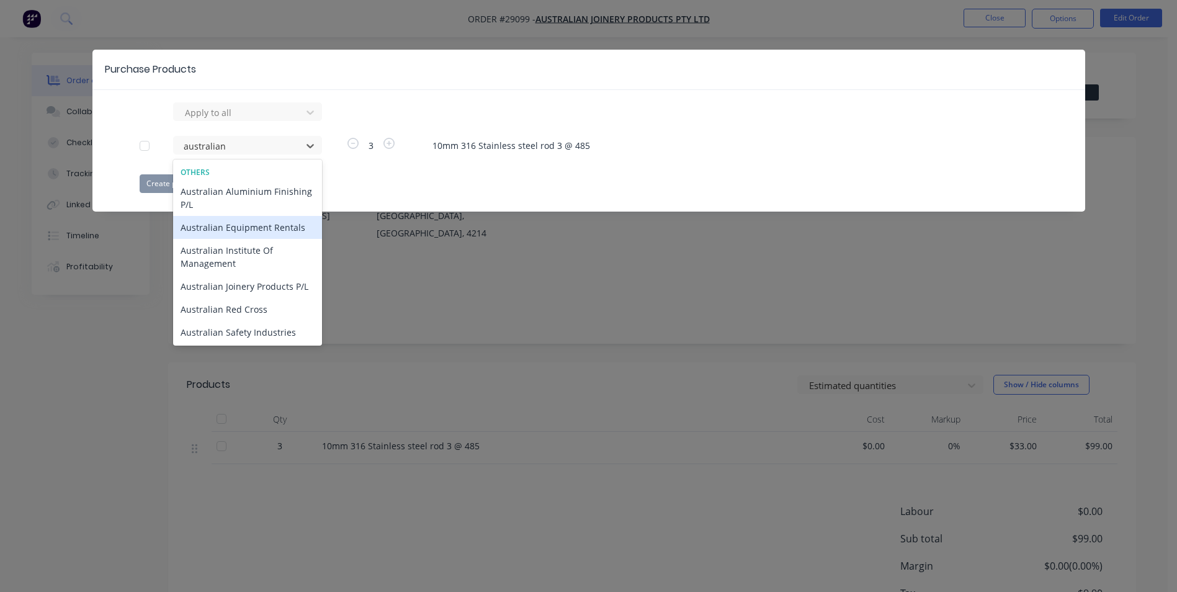
scroll to position [124, 0]
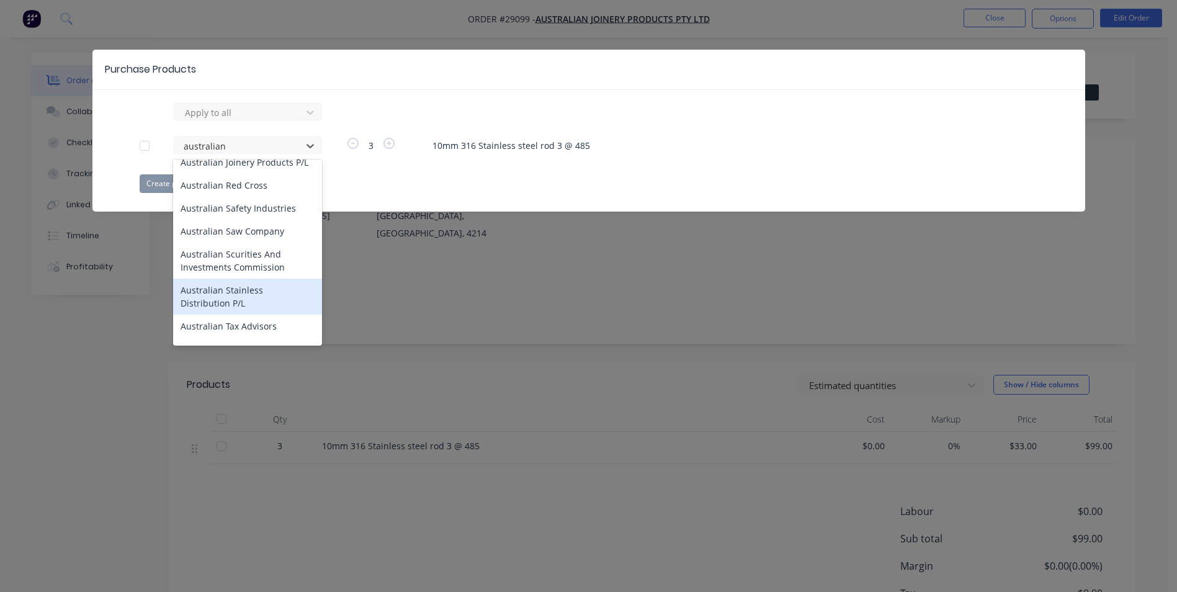
click at [239, 299] on div "Australian Stainless Distribution P/L" at bounding box center [247, 297] width 149 height 36
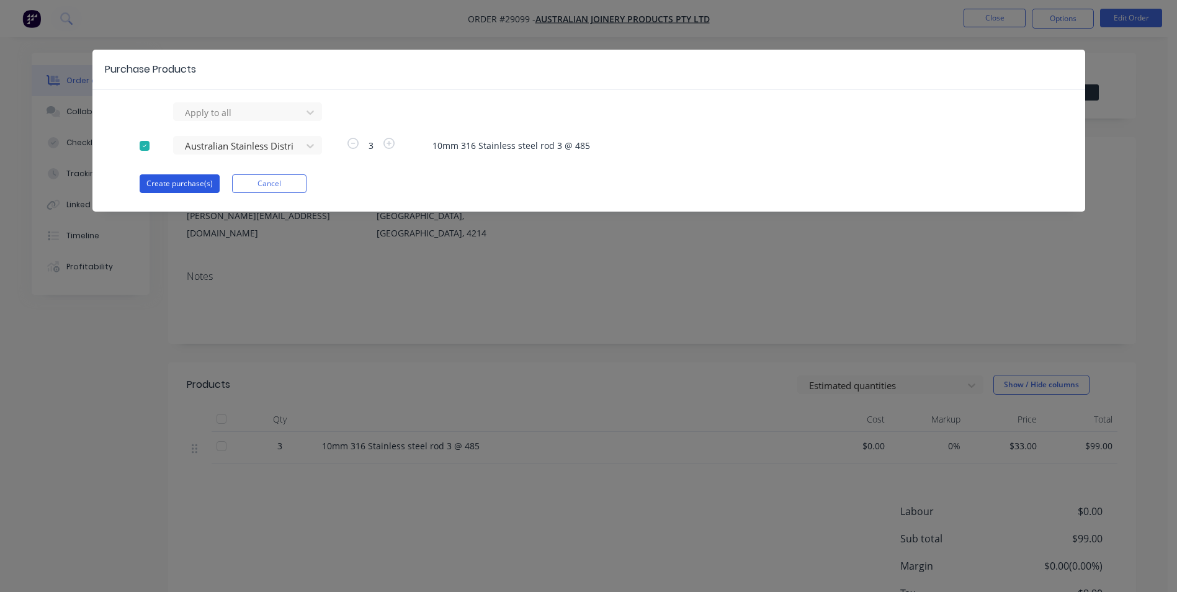
click at [196, 182] on button "Create purchase(s)" at bounding box center [180, 183] width 80 height 19
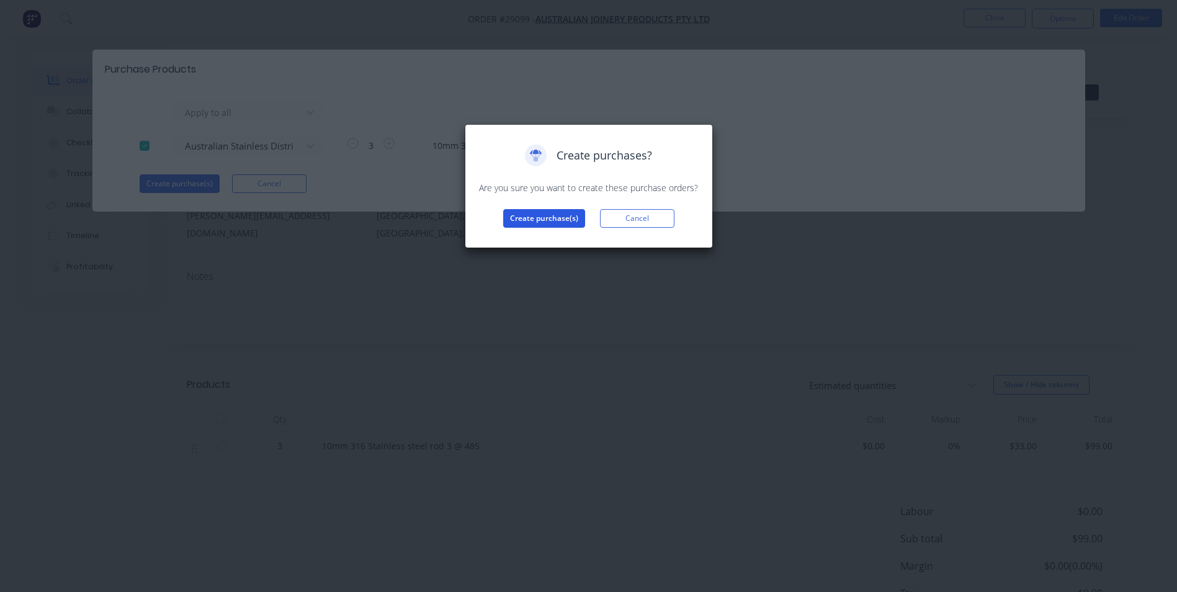
click at [546, 225] on button "Create purchase(s)" at bounding box center [544, 218] width 82 height 19
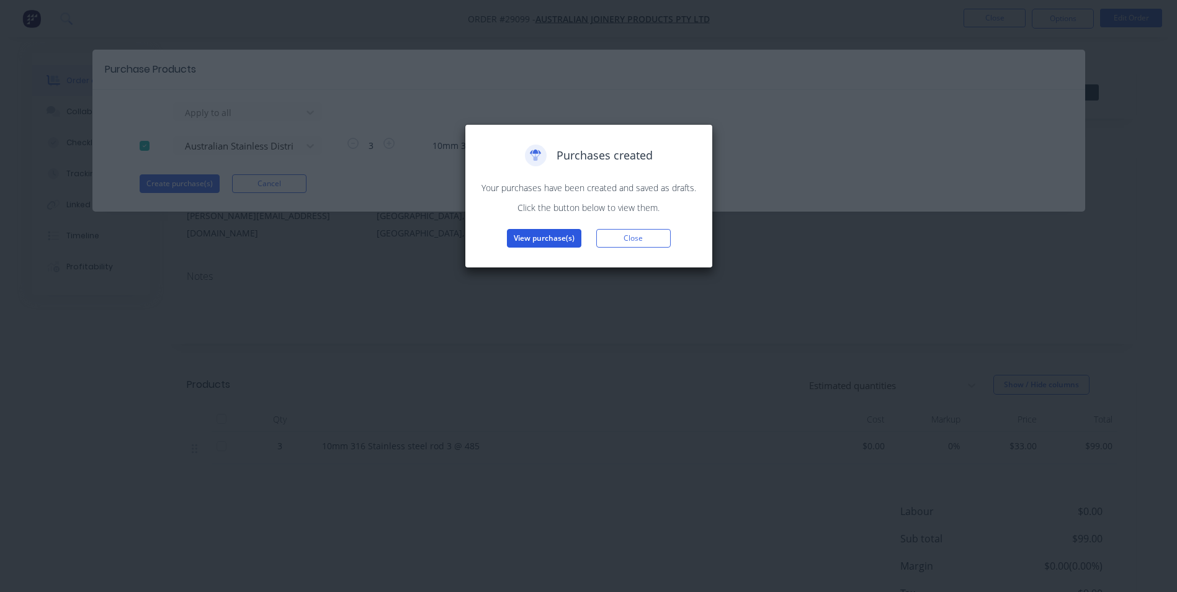
click at [547, 237] on button "View purchase(s)" at bounding box center [544, 238] width 74 height 19
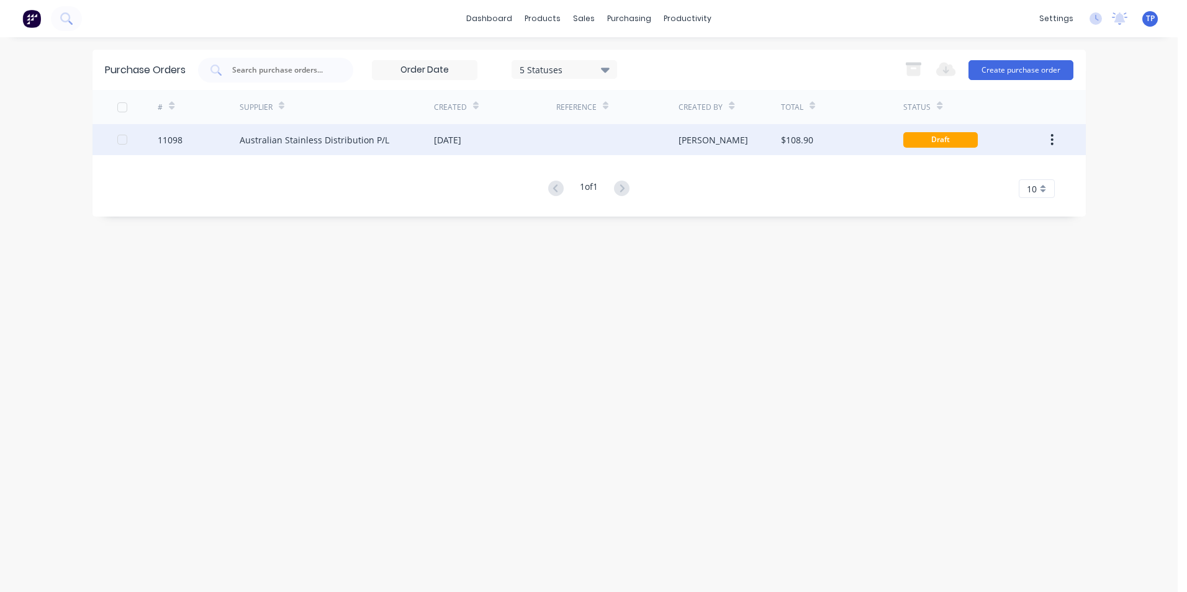
click at [420, 147] on div "Australian Stainless Distribution P/L" at bounding box center [337, 139] width 194 height 31
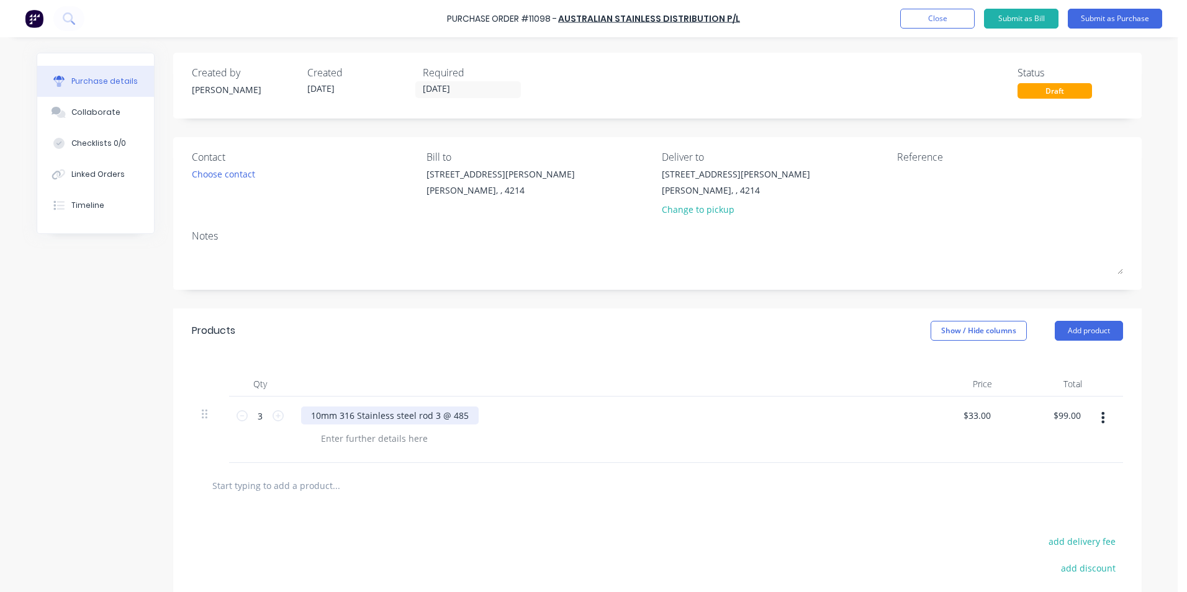
click at [466, 414] on div "10mm 316 Stainless steel rod 3 @ 485" at bounding box center [389, 415] width 177 height 18
click at [238, 416] on icon at bounding box center [241, 415] width 11 height 11
type input "2"
type input "$66.00"
click at [238, 416] on icon at bounding box center [241, 415] width 11 height 11
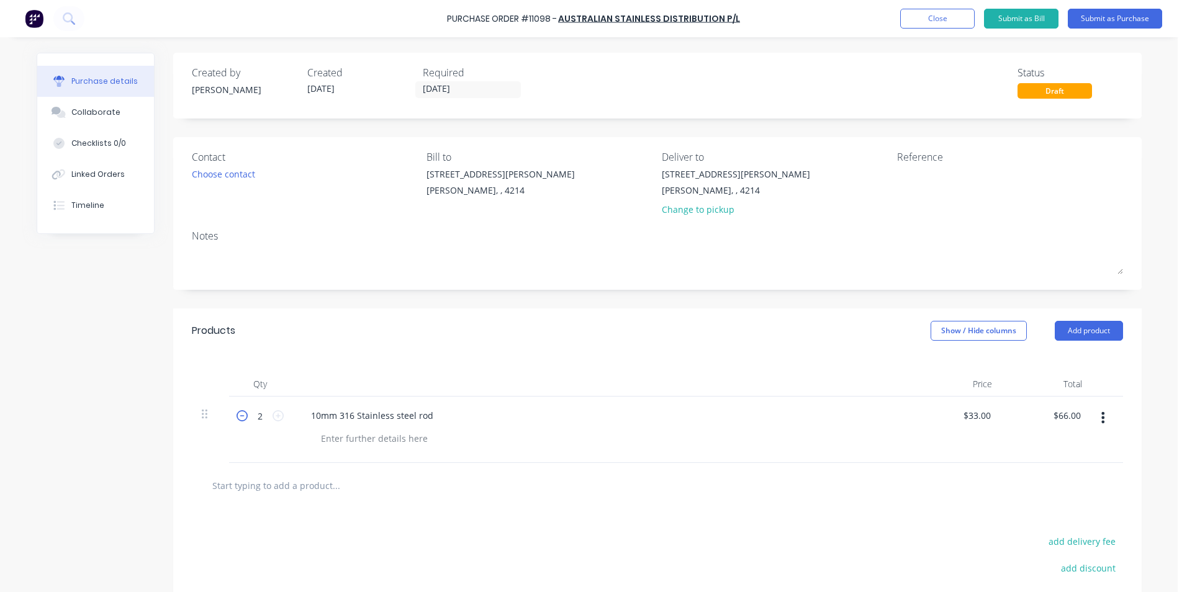
type input "1"
type input "$33.00"
click at [430, 413] on div "10mm 316 Stainless steel rod" at bounding box center [372, 415] width 142 height 18
click at [992, 416] on div "$33.00 $33.00" at bounding box center [978, 415] width 38 height 18
click at [989, 412] on div "$33.00 $33.00" at bounding box center [978, 415] width 38 height 18
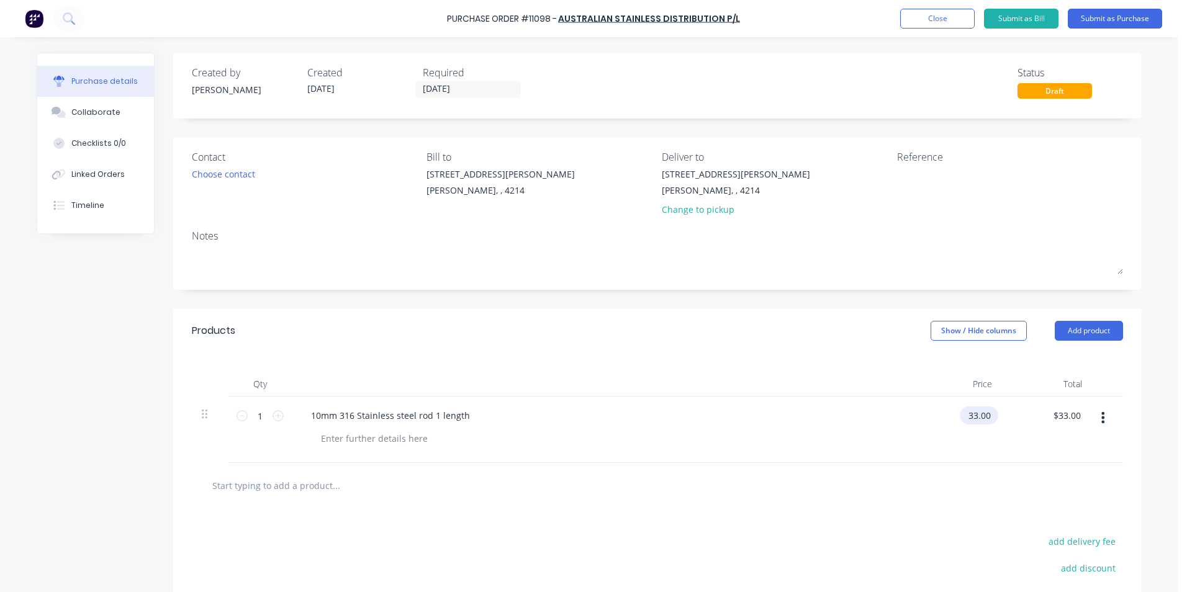
click at [986, 413] on input "33.00" at bounding box center [976, 415] width 34 height 18
type input "3"
type input "$1.00"
click at [992, 492] on div at bounding box center [657, 485] width 911 height 25
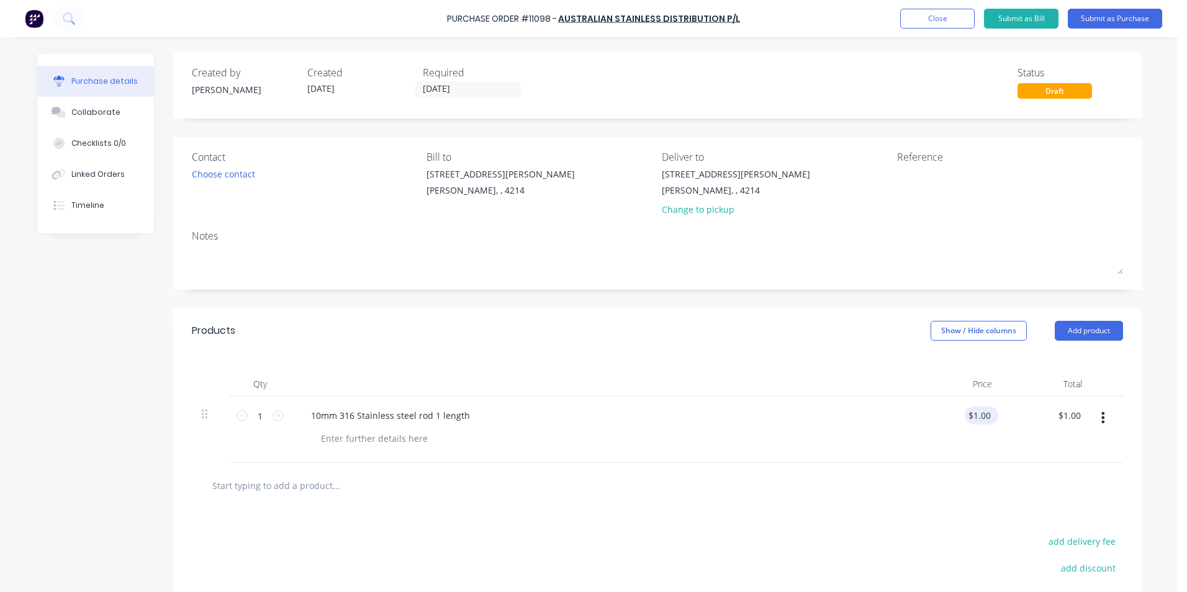
click at [990, 411] on div "$1.00 $1.00" at bounding box center [981, 415] width 34 height 18
click at [987, 417] on input "1.00" at bounding box center [978, 415] width 29 height 18
type input "1"
type input "$0.00"
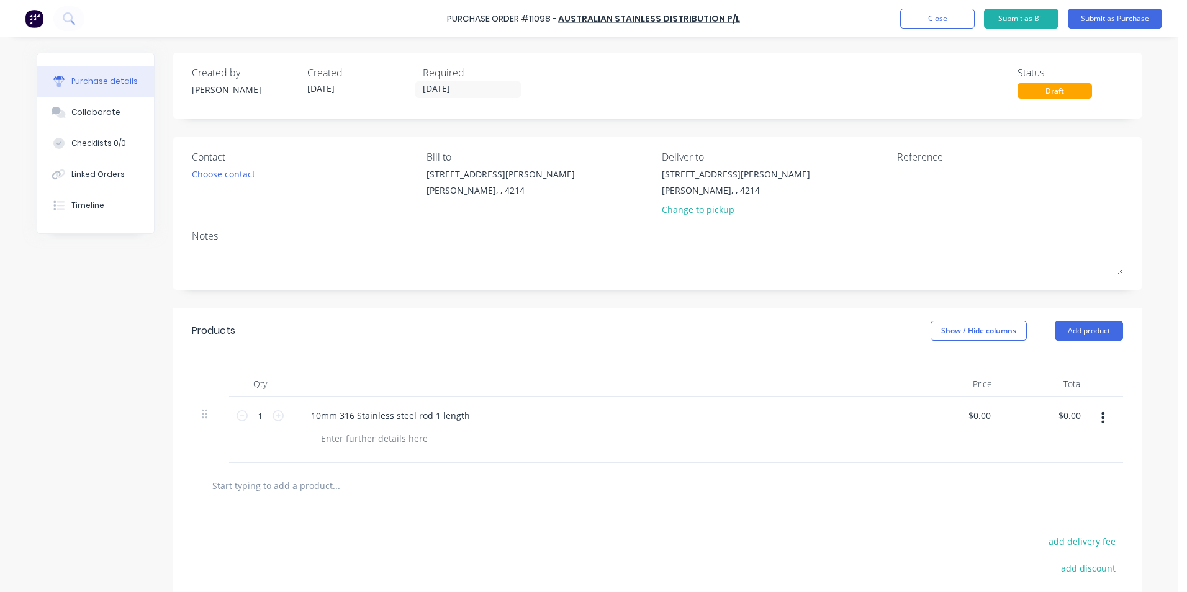
click at [933, 498] on div at bounding box center [657, 485] width 931 height 45
click at [1080, 16] on button "Submit as Purchase" at bounding box center [1114, 19] width 94 height 20
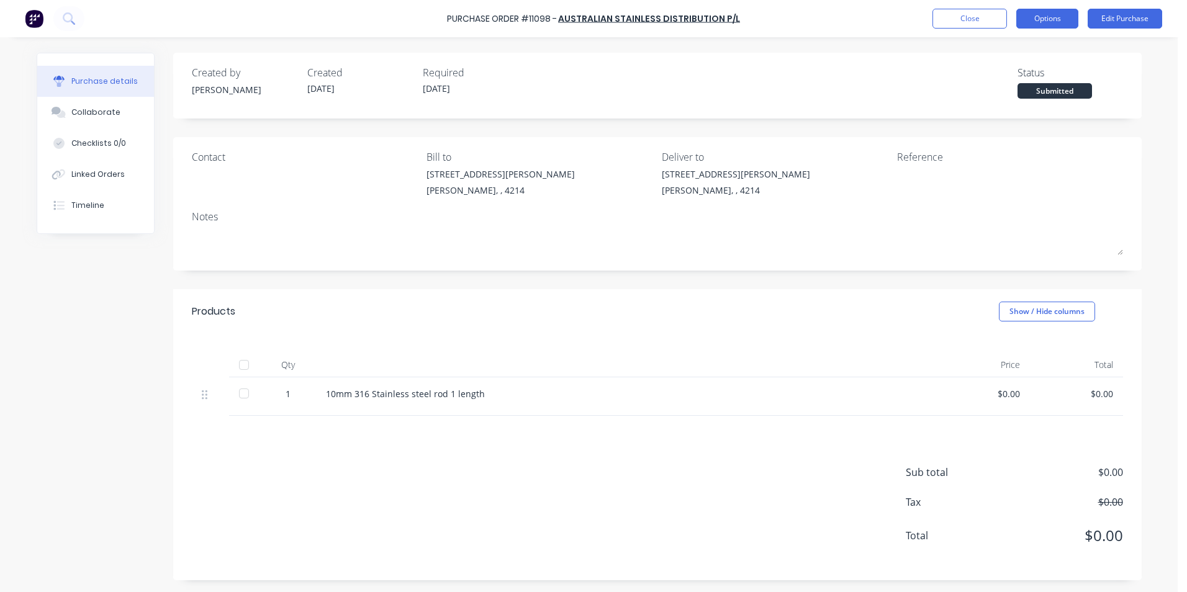
click at [1031, 16] on button "Options" at bounding box center [1047, 19] width 62 height 20
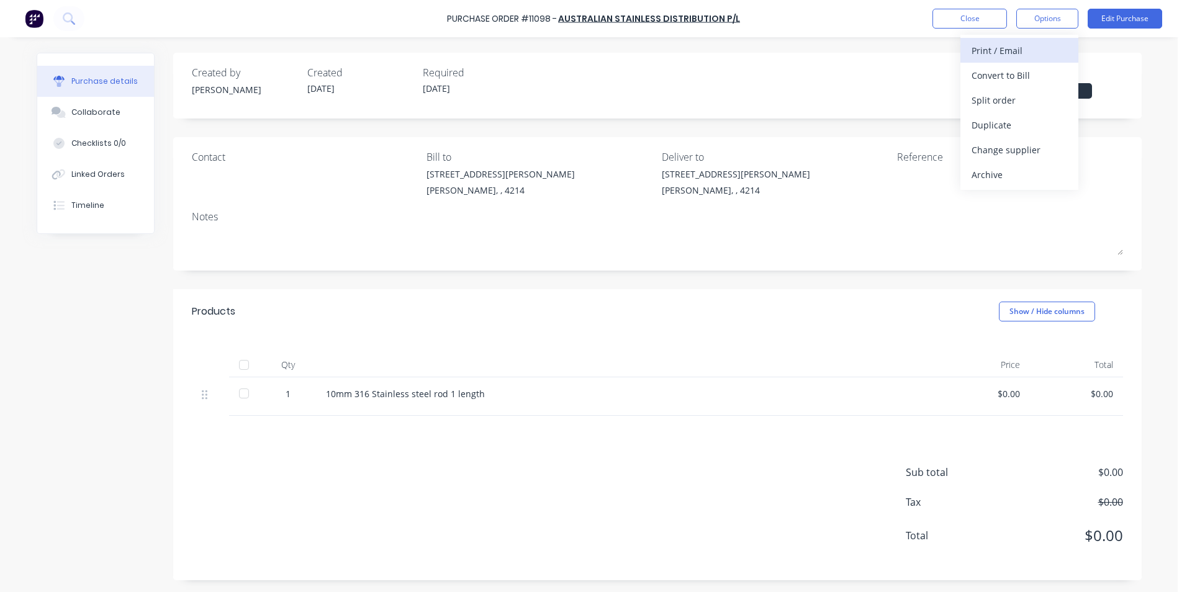
click at [983, 50] on div "Print / Email" at bounding box center [1019, 51] width 96 height 18
click at [990, 99] on div "Without pricing" at bounding box center [1019, 100] width 96 height 18
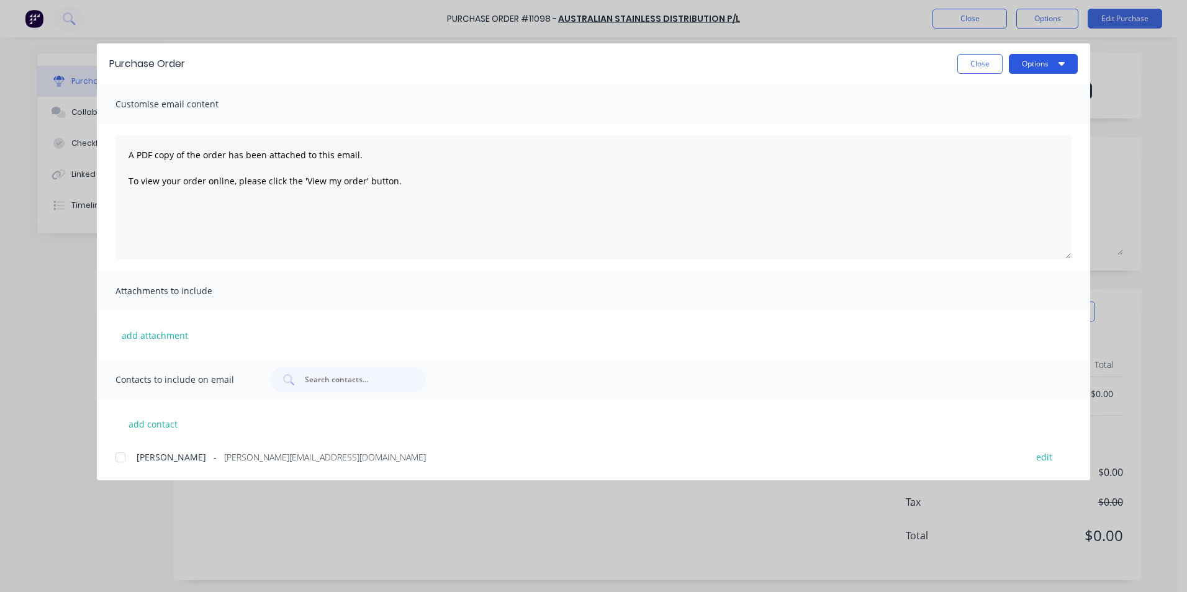
click at [1047, 66] on button "Options" at bounding box center [1042, 64] width 69 height 20
click at [1021, 117] on div "Print" at bounding box center [1019, 120] width 96 height 18
click at [973, 65] on button "Close" at bounding box center [979, 64] width 45 height 20
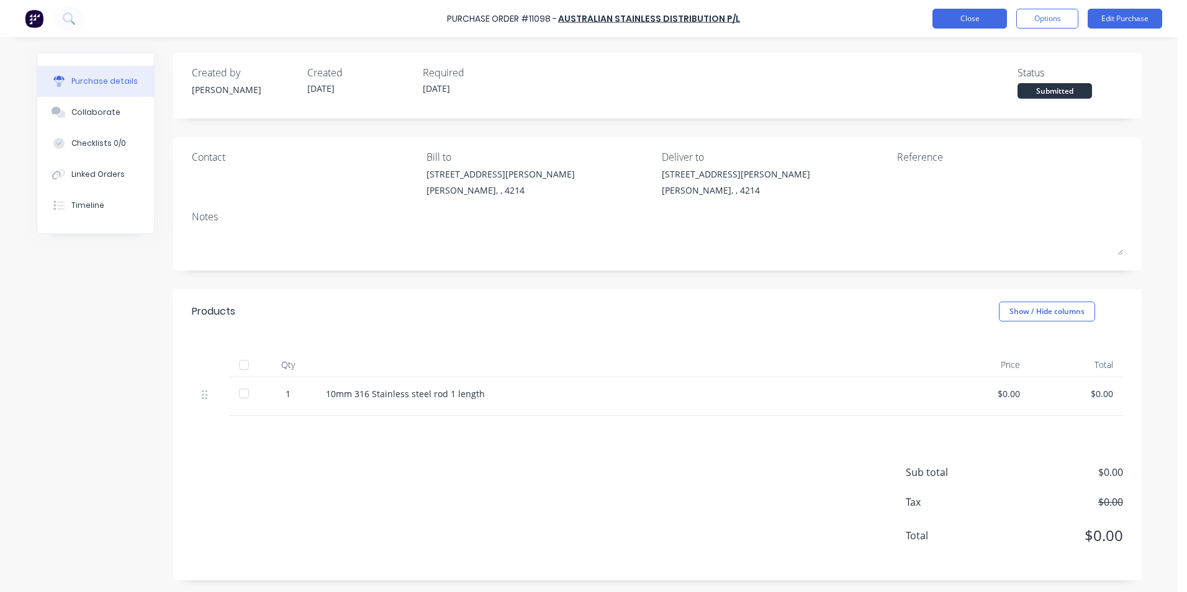
click at [955, 12] on button "Close" at bounding box center [969, 19] width 74 height 20
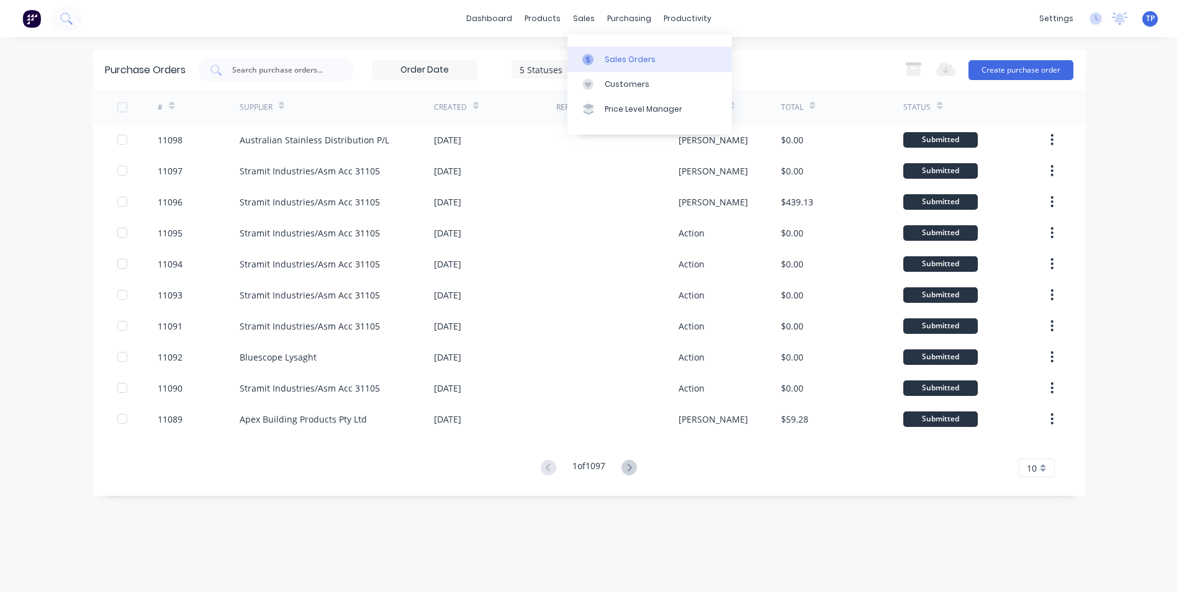
click at [616, 60] on div "Sales Orders" at bounding box center [629, 59] width 51 height 11
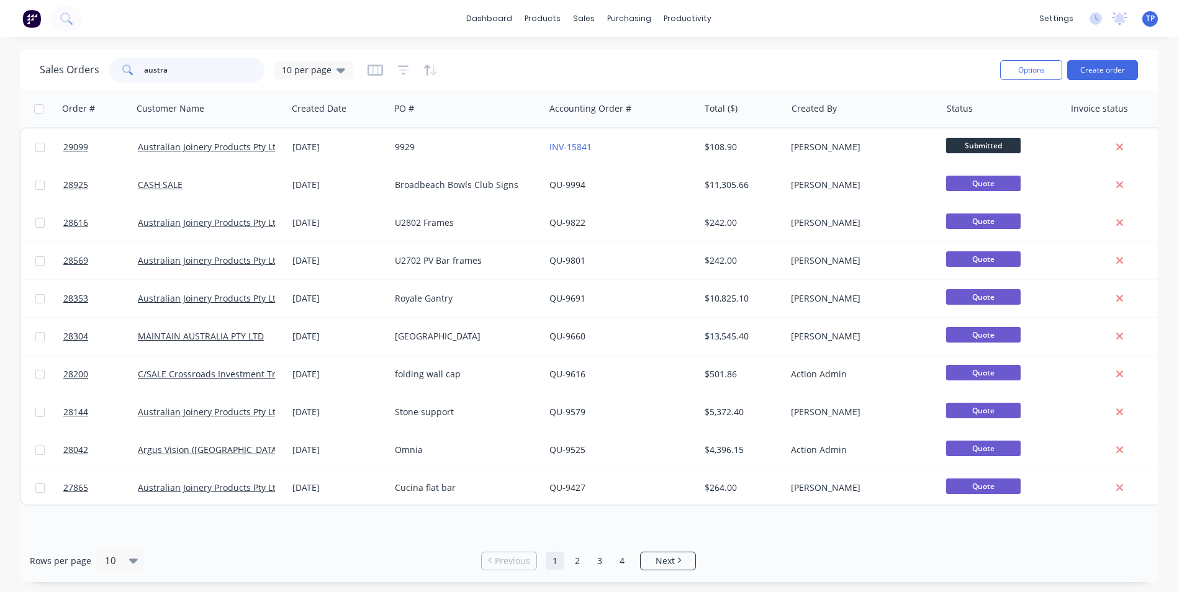
click at [192, 66] on input "austra" at bounding box center [204, 70] width 121 height 25
type input "a"
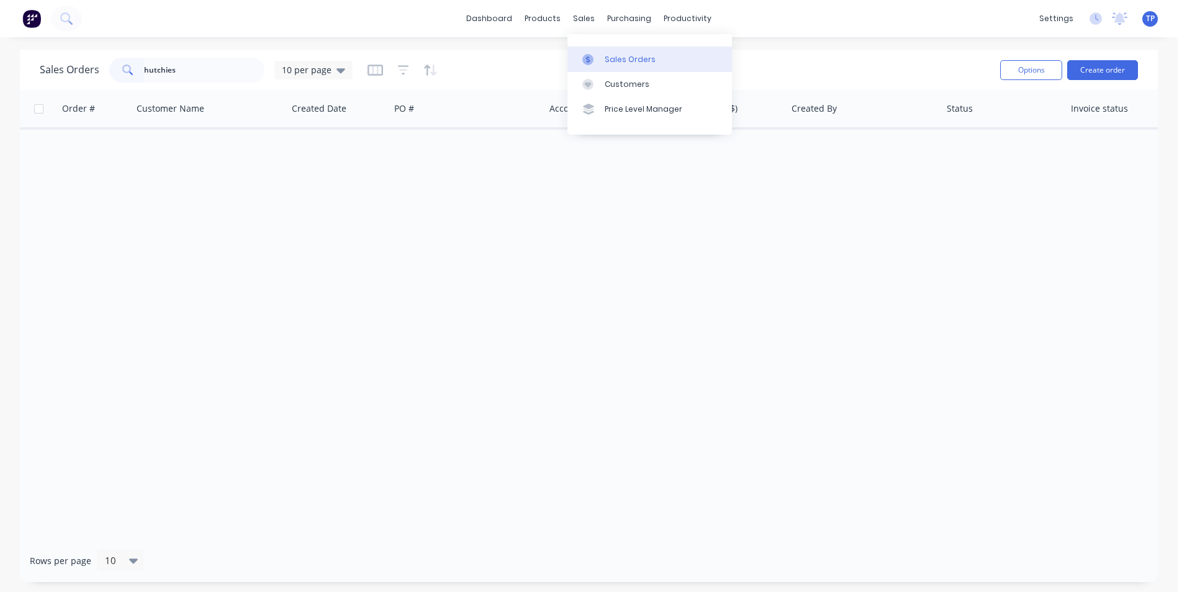
click at [617, 56] on div "Sales Orders" at bounding box center [629, 59] width 51 height 11
click at [196, 58] on input "hutchies" at bounding box center [204, 70] width 121 height 25
type input "h"
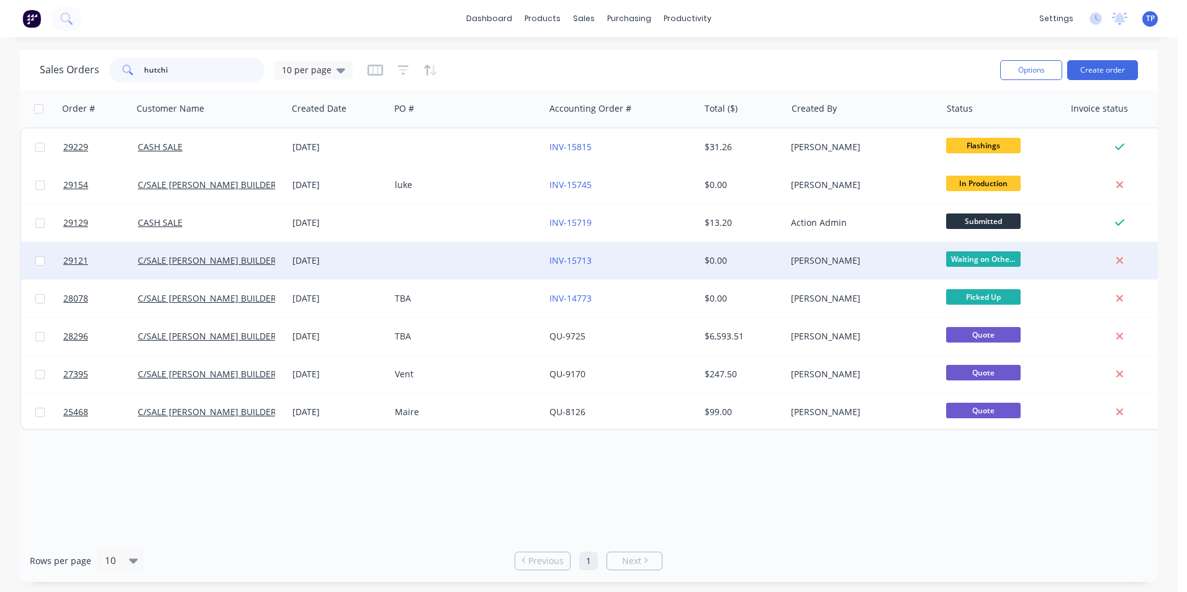
type input "hutchi"
click at [435, 258] on div at bounding box center [467, 260] width 155 height 37
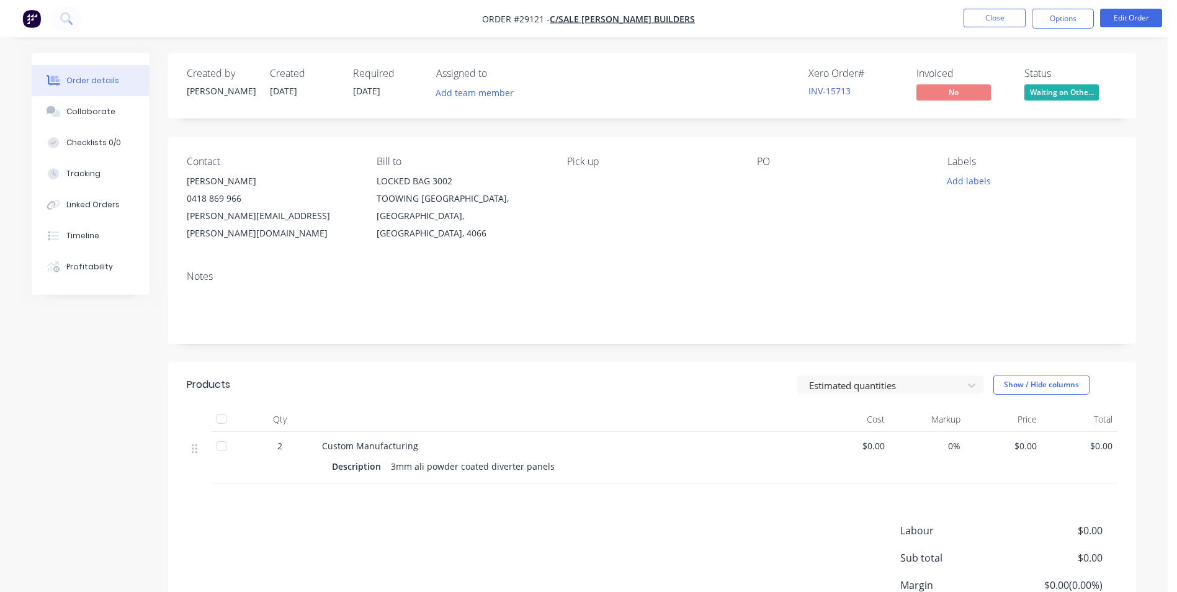
scroll to position [95, 0]
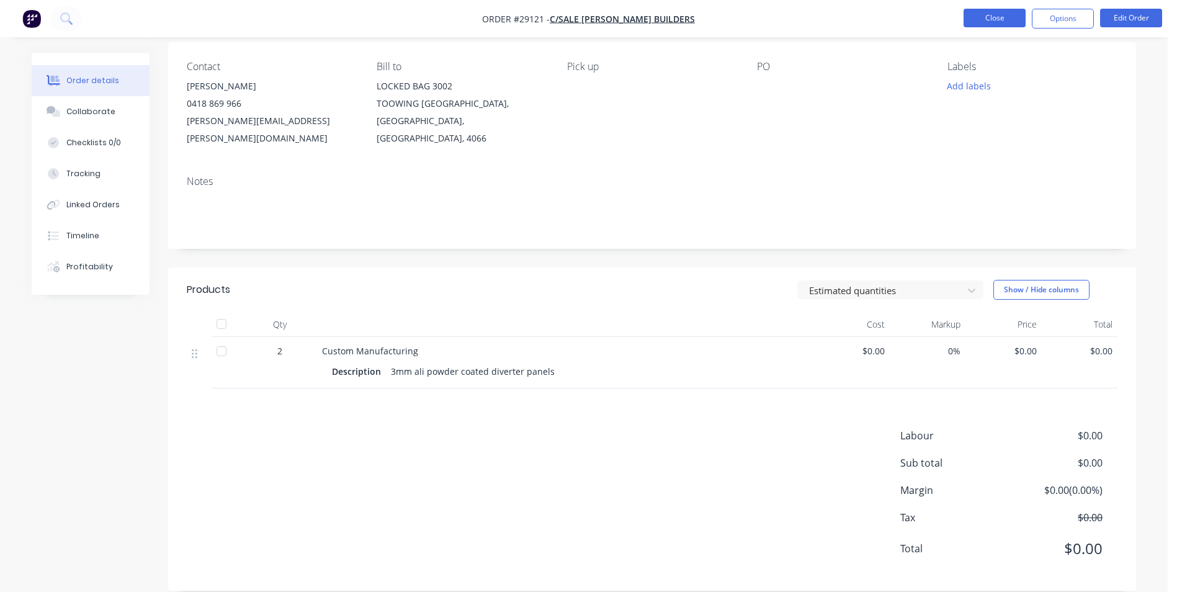
click at [976, 10] on button "Close" at bounding box center [995, 18] width 62 height 19
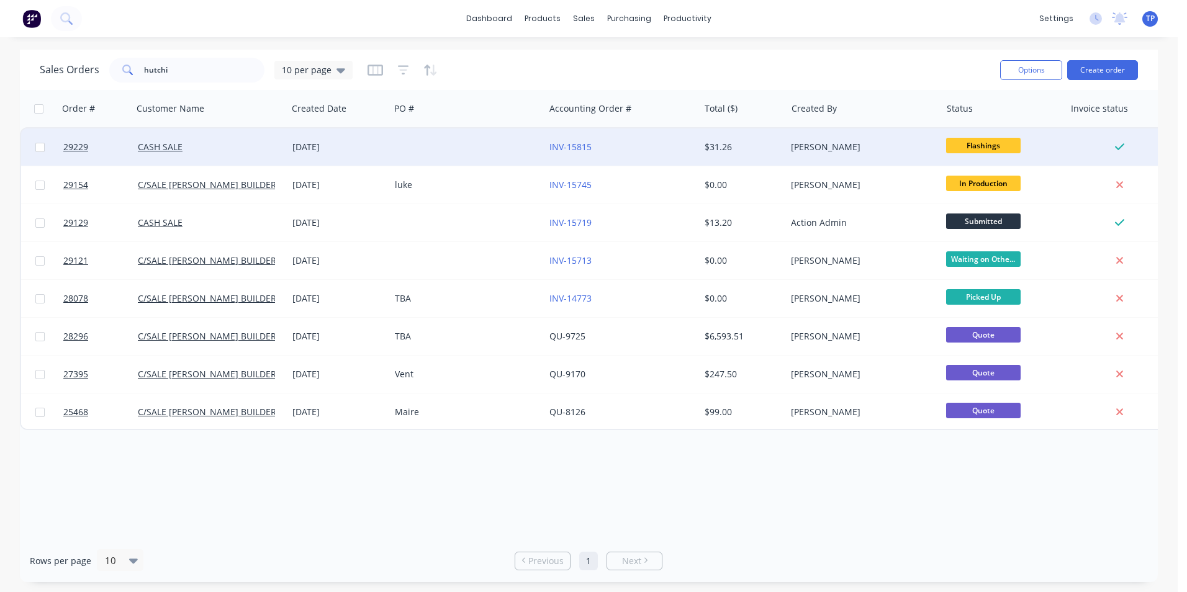
click at [488, 145] on div at bounding box center [467, 146] width 155 height 37
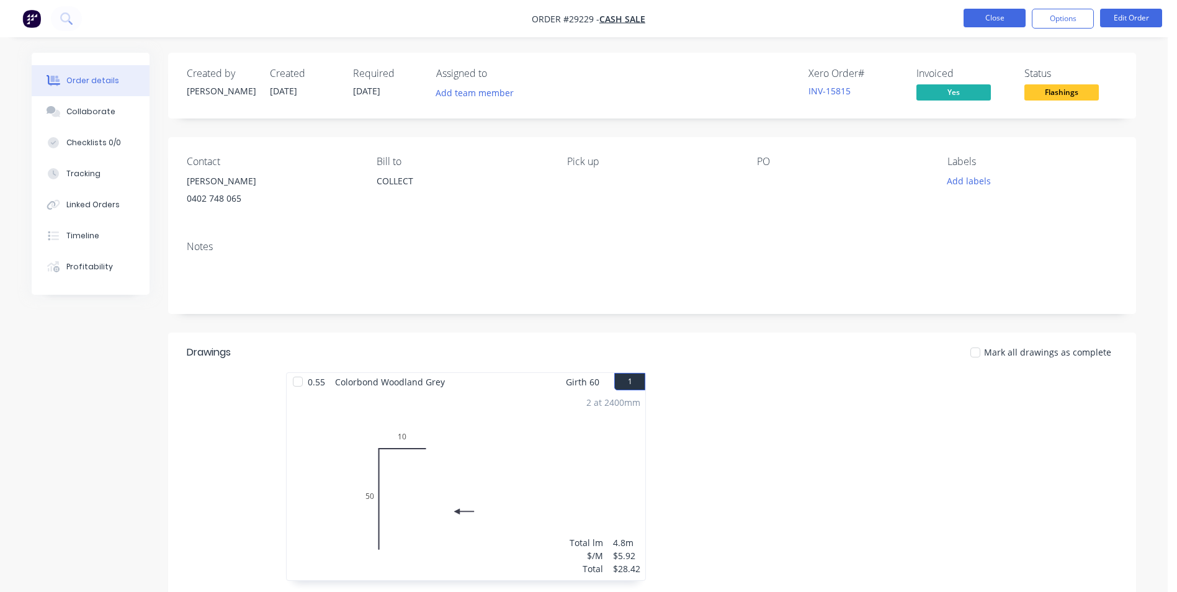
click at [977, 16] on button "Close" at bounding box center [995, 18] width 62 height 19
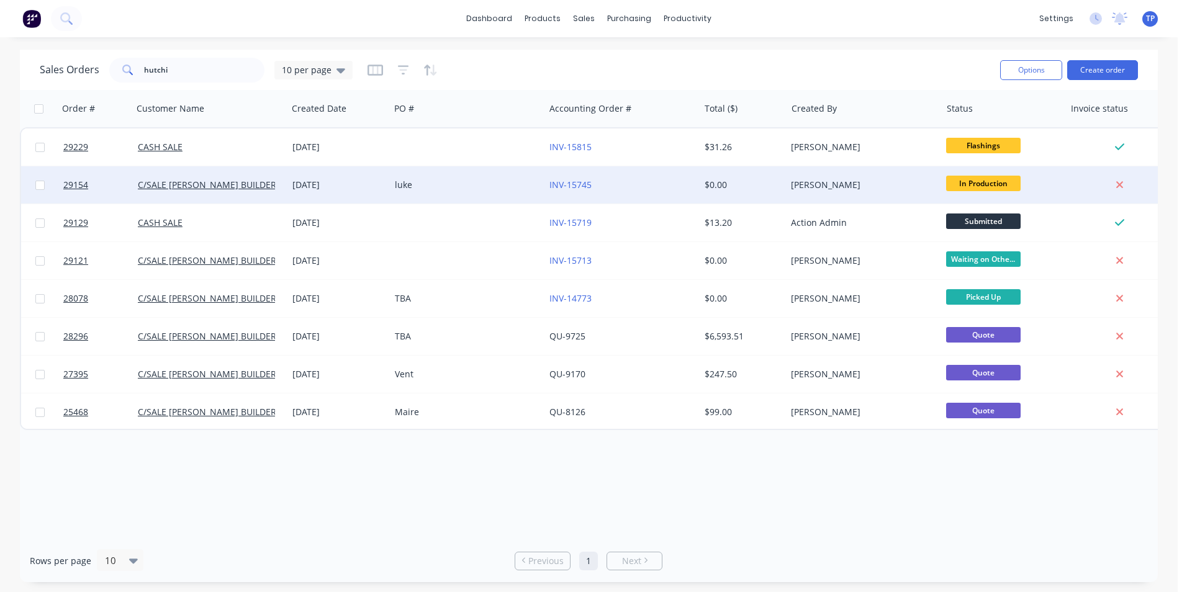
click at [655, 186] on div "INV-15745" at bounding box center [618, 185] width 138 height 12
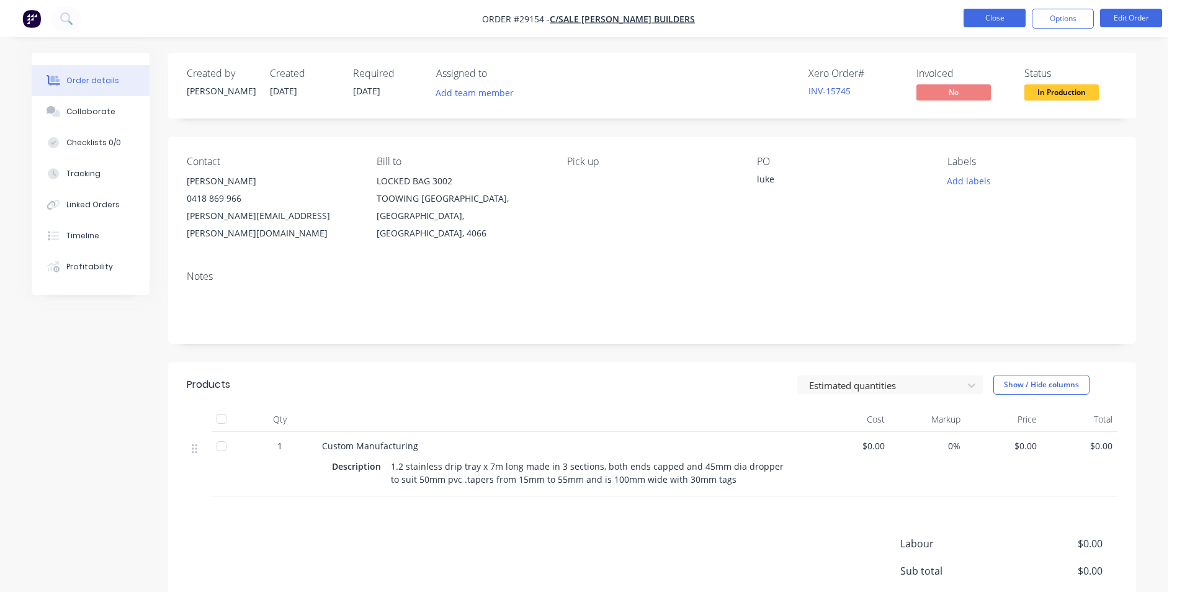
click at [983, 12] on button "Close" at bounding box center [995, 18] width 62 height 19
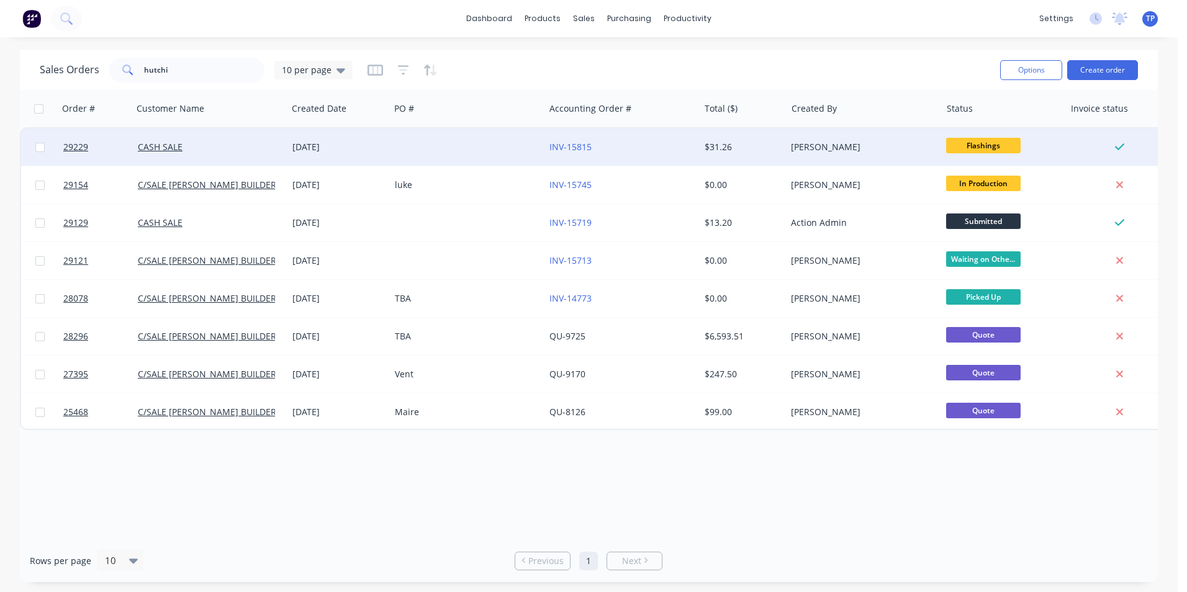
click at [437, 147] on div at bounding box center [467, 146] width 155 height 37
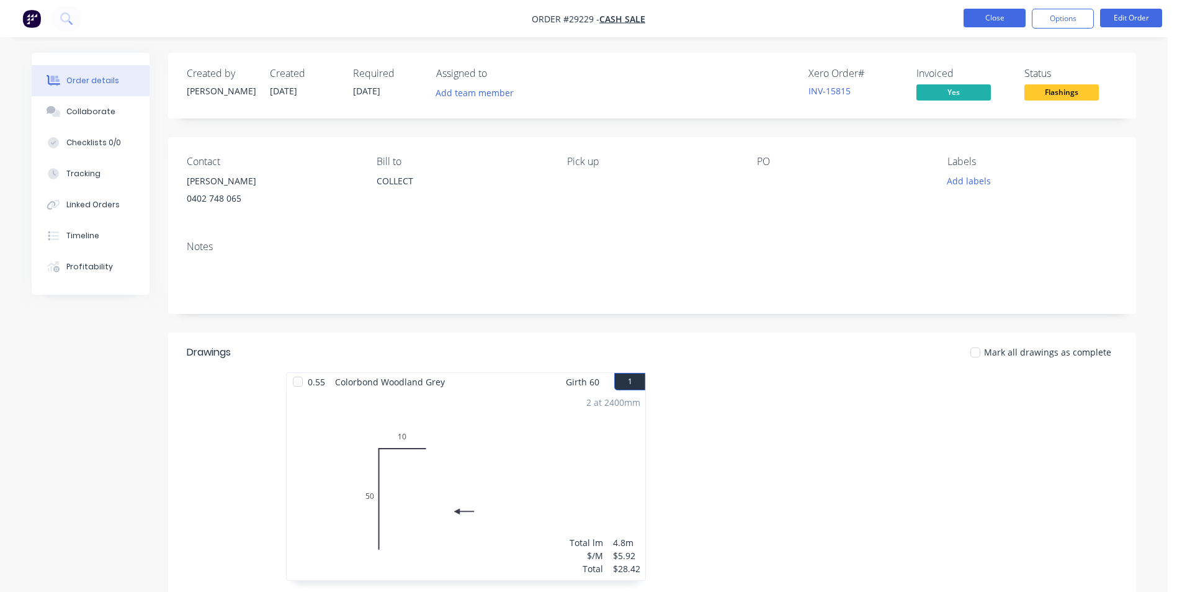
click at [999, 20] on button "Close" at bounding box center [995, 18] width 62 height 19
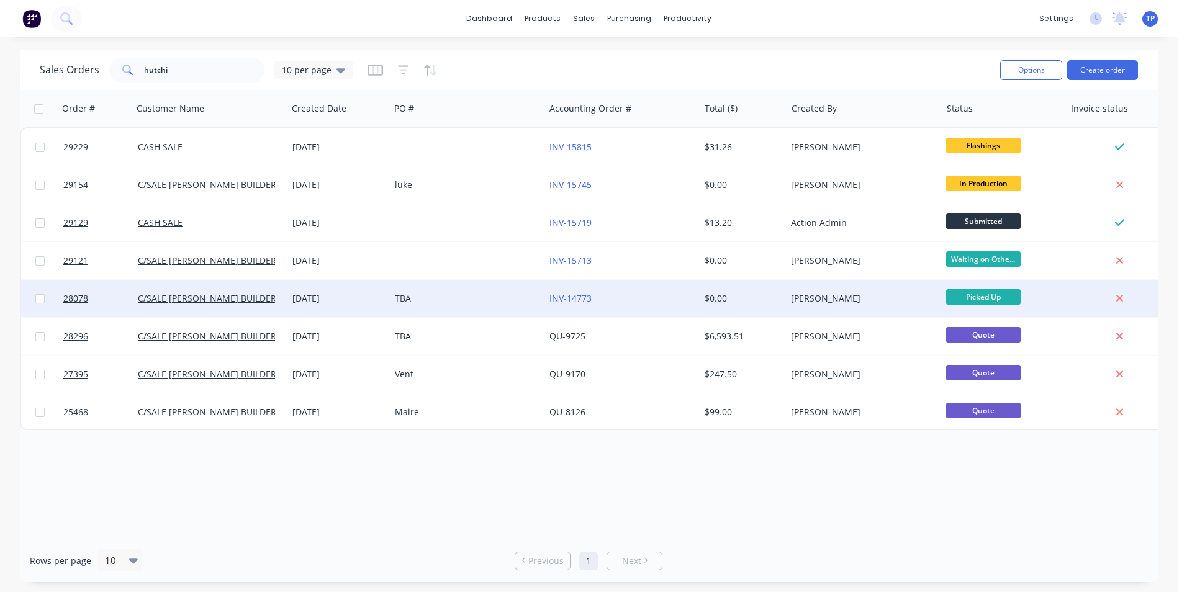
click at [643, 304] on div "INV-14773" at bounding box center [618, 298] width 138 height 12
